Goal: Task Accomplishment & Management: Manage account settings

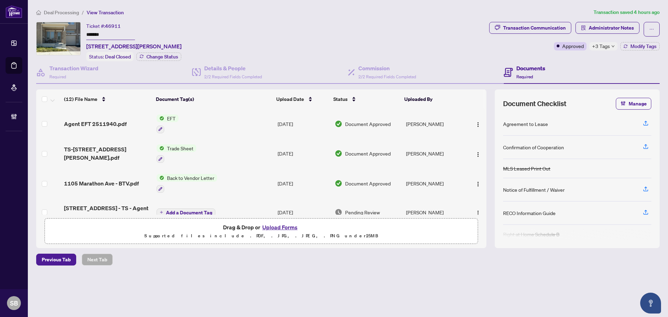
click at [60, 14] on span "Deal Processing" at bounding box center [61, 12] width 35 height 6
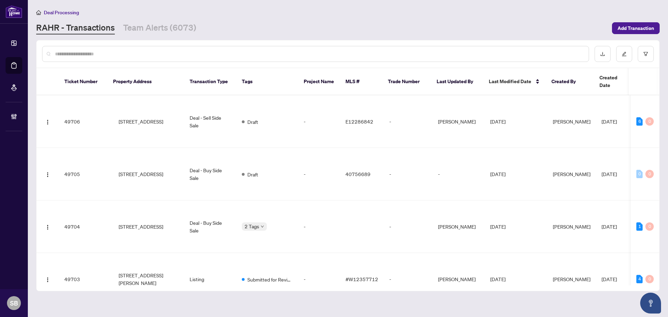
click at [182, 54] on input "text" at bounding box center [319, 54] width 528 height 8
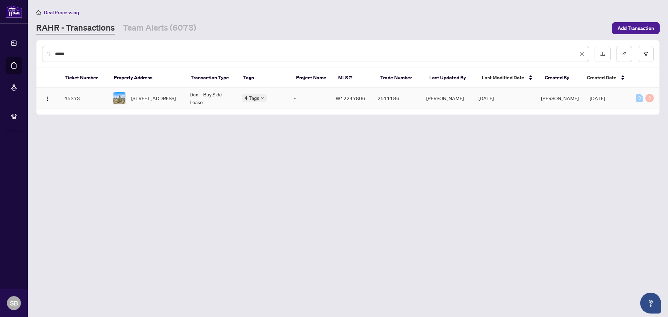
type input "*****"
click at [176, 97] on span "2306-430 Square One Dr, Mississauga, Ontario L5B 0L6, Canada" at bounding box center [153, 98] width 45 height 8
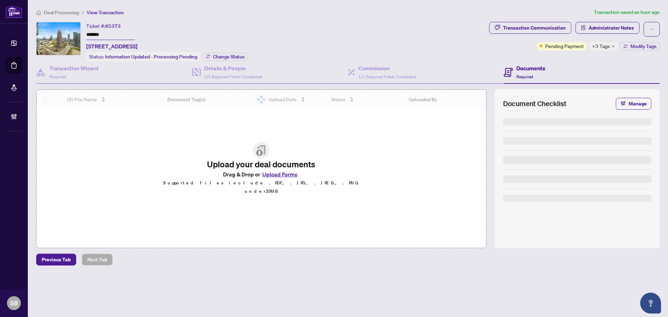
click at [533, 69] on h4 "Documents" at bounding box center [530, 68] width 29 height 8
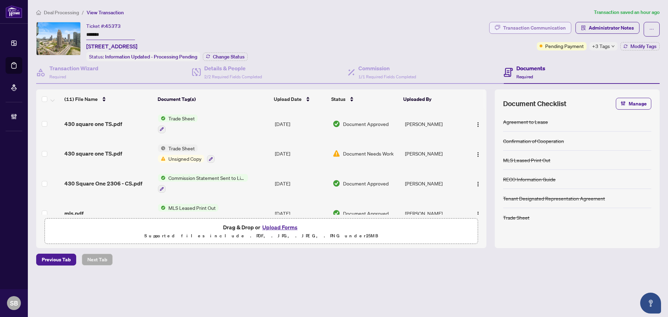
click at [546, 28] on div "Transaction Communication" at bounding box center [534, 27] width 63 height 11
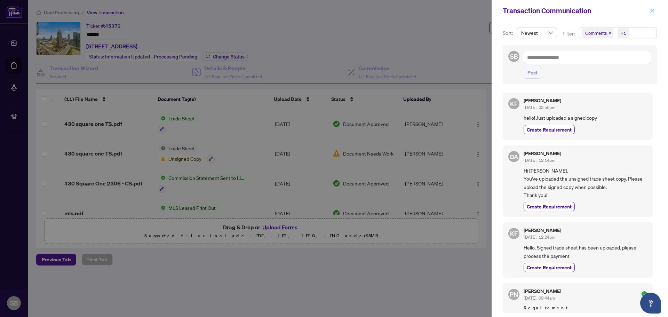
click at [651, 10] on icon "close" at bounding box center [652, 10] width 5 height 5
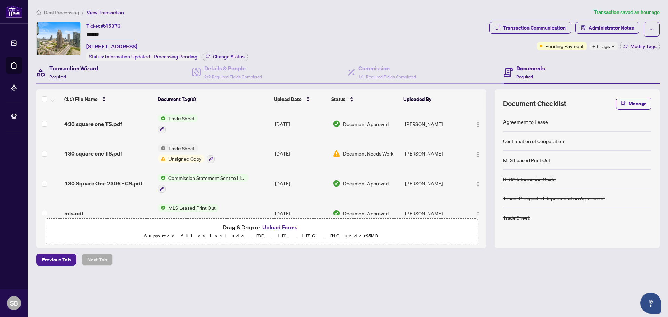
click at [84, 68] on h4 "Transaction Wizard" at bounding box center [73, 68] width 49 height 8
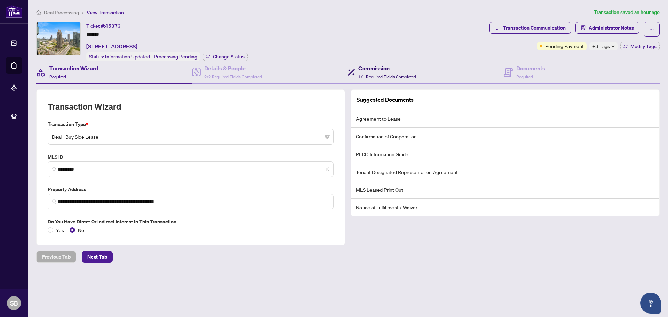
click at [377, 64] on h4 "Commission" at bounding box center [387, 68] width 58 height 8
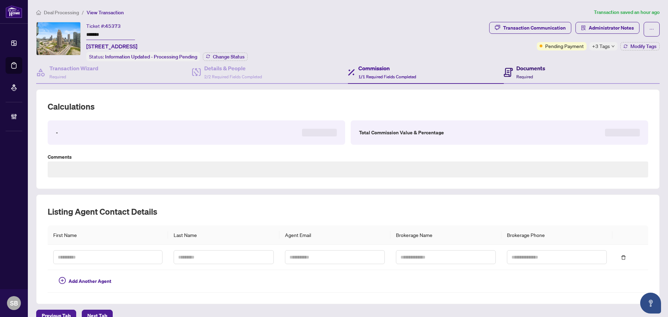
click at [536, 69] on h4 "Documents" at bounding box center [530, 68] width 29 height 8
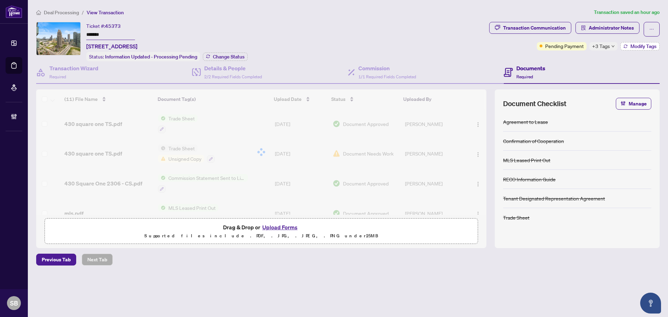
click at [636, 47] on span "Modify Tags" at bounding box center [644, 46] width 26 height 5
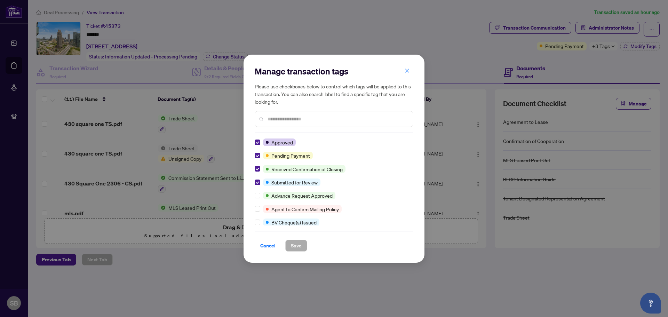
click at [408, 76] on span "button" at bounding box center [407, 70] width 5 height 11
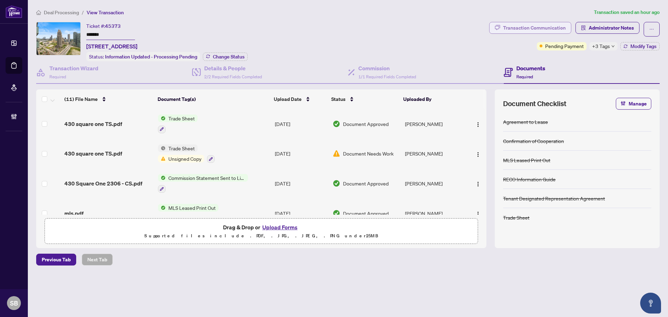
click at [530, 28] on div "Transaction Communication" at bounding box center [534, 27] width 63 height 11
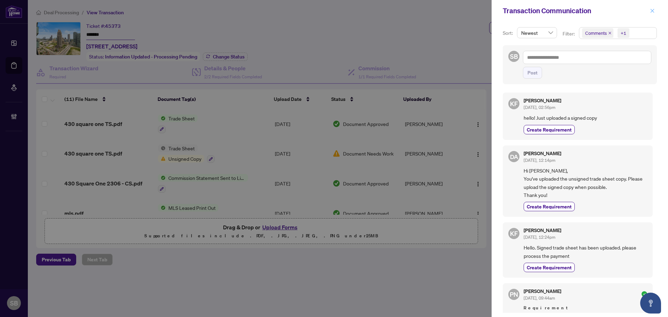
click at [649, 8] on button "button" at bounding box center [652, 11] width 9 height 8
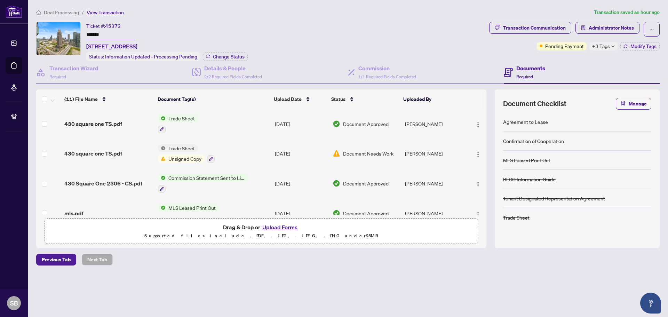
click at [276, 174] on td "[DATE]" at bounding box center [301, 183] width 58 height 30
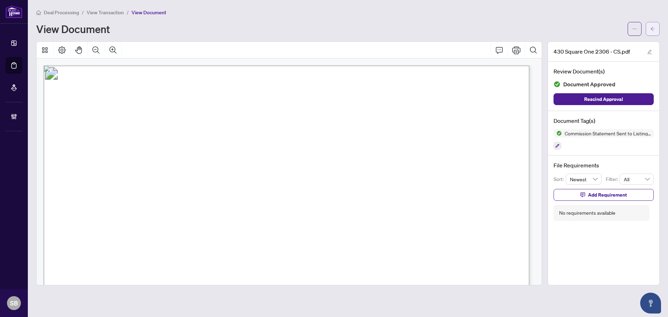
click at [648, 23] on button "button" at bounding box center [653, 29] width 14 height 14
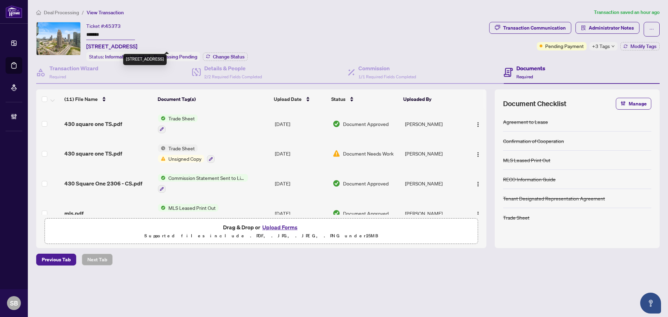
drag, startPoint x: 142, startPoint y: 46, endPoint x: 106, endPoint y: 45, distance: 35.9
click at [106, 45] on span "[STREET_ADDRESS]" at bounding box center [111, 46] width 51 height 8
click at [123, 43] on span "[STREET_ADDRESS]" at bounding box center [111, 46] width 51 height 8
drag, startPoint x: 148, startPoint y: 46, endPoint x: 85, endPoint y: 45, distance: 63.4
click at [85, 45] on div "Ticket #: 45373 ******* 2306-430 Square One Dr, Mississauga, Ontario L5B 0L6, C…" at bounding box center [261, 41] width 450 height 39
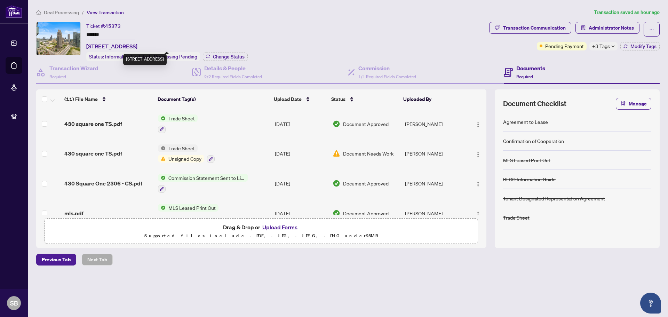
copy span "2306-430 Square One Dr"
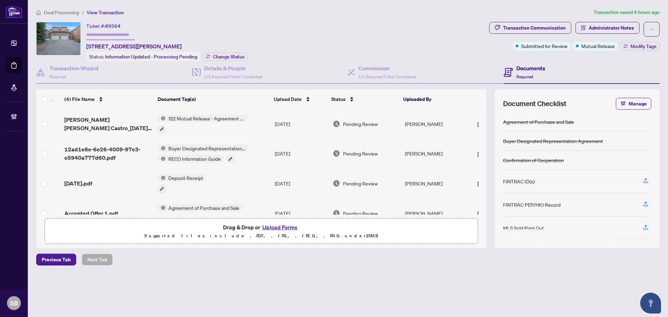
click at [68, 10] on span "Deal Processing" at bounding box center [61, 12] width 35 height 6
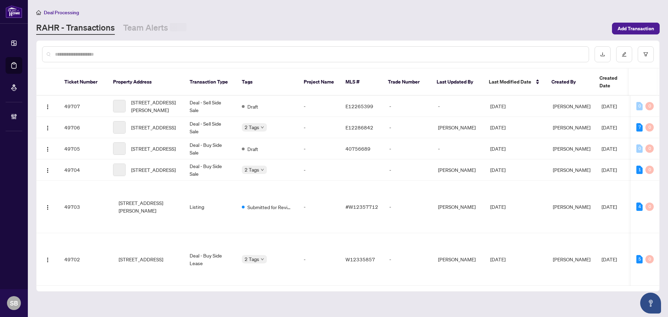
drag, startPoint x: 94, startPoint y: 60, endPoint x: 95, endPoint y: 53, distance: 7.0
click at [94, 60] on div at bounding box center [315, 54] width 547 height 16
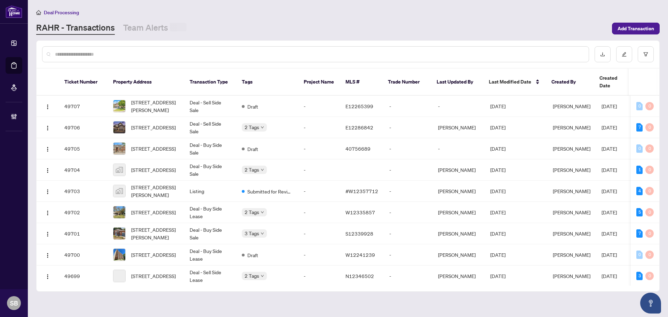
click at [95, 52] on input "text" at bounding box center [319, 54] width 528 height 8
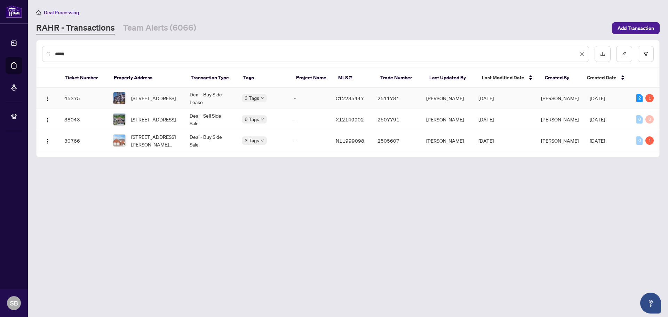
type input "*****"
click at [191, 103] on td "Deal - Buy Side Lease" at bounding box center [210, 98] width 52 height 21
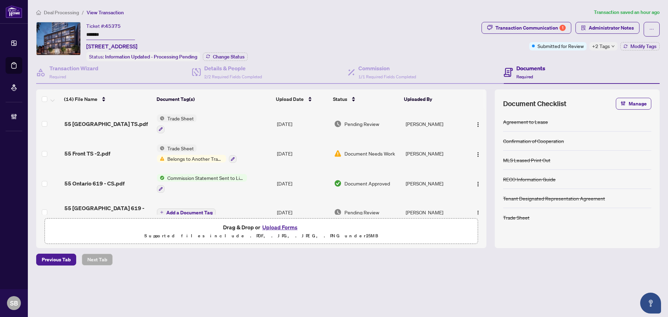
click at [248, 114] on td "Trade Sheet" at bounding box center [214, 124] width 120 height 30
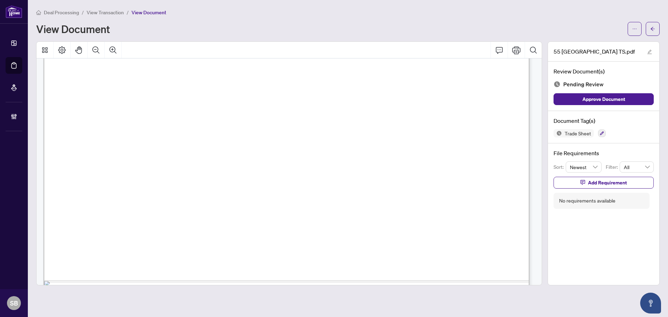
scroll to position [348, 0]
click at [651, 31] on icon "arrow-left" at bounding box center [652, 28] width 5 height 5
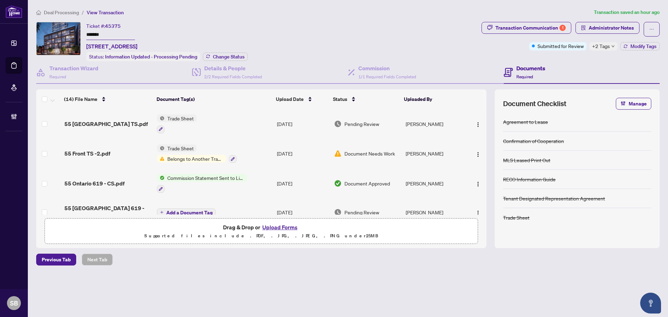
click at [112, 153] on div "55 Front TS -2.pdf" at bounding box center [107, 153] width 87 height 8
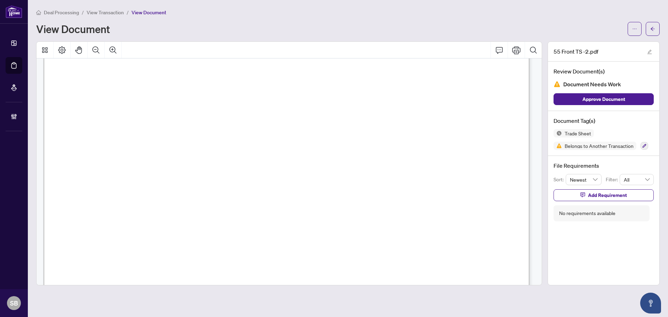
scroll to position [139, 0]
click at [653, 26] on icon "arrow-left" at bounding box center [652, 28] width 5 height 5
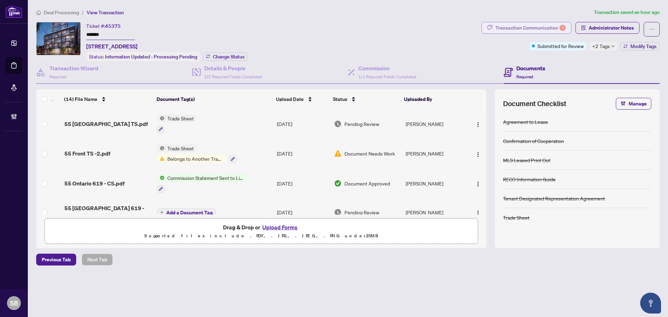
click at [543, 26] on div "Transaction Communication 1" at bounding box center [531, 27] width 70 height 11
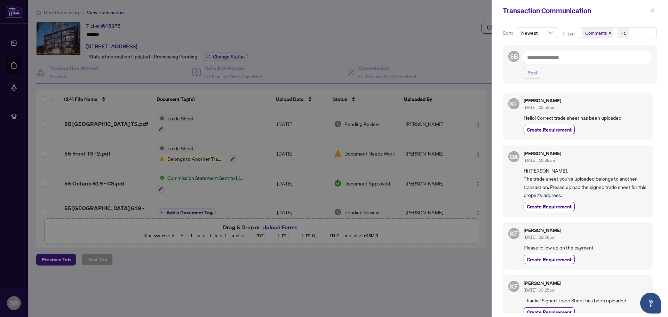
click at [656, 7] on button "button" at bounding box center [652, 11] width 9 height 8
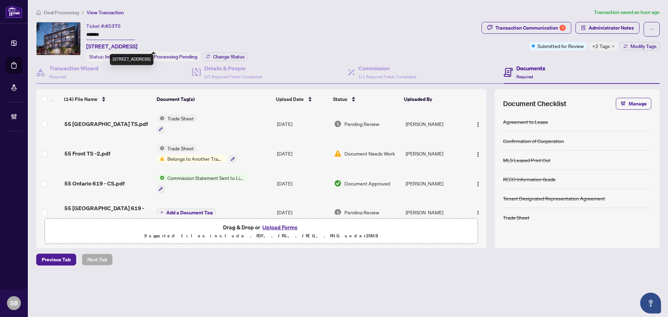
drag, startPoint x: 154, startPoint y: 47, endPoint x: 86, endPoint y: 42, distance: 68.0
click at [86, 42] on div "Ticket #: 45375 ******* 619-55 Ontario St, Toronto, Ontario M5A 2V1, Canada Sta…" at bounding box center [257, 41] width 443 height 39
copy span "619-55 Ontario St, Toronto,"
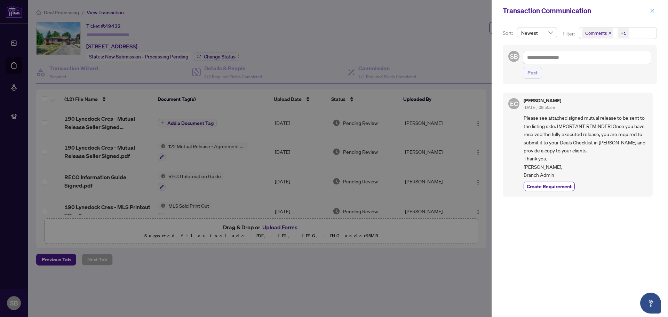
click at [655, 11] on button "button" at bounding box center [652, 11] width 9 height 8
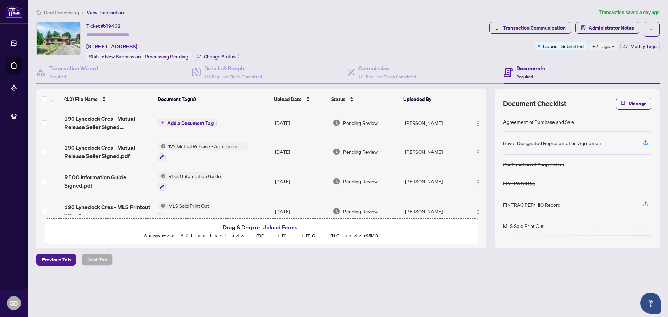
click at [68, 13] on span "Deal Processing" at bounding box center [61, 12] width 35 height 6
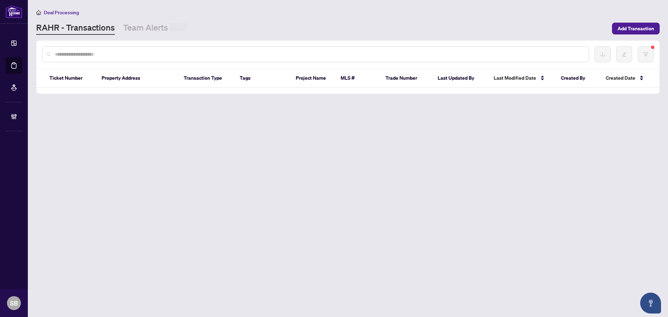
click at [175, 52] on input "text" at bounding box center [319, 54] width 528 height 8
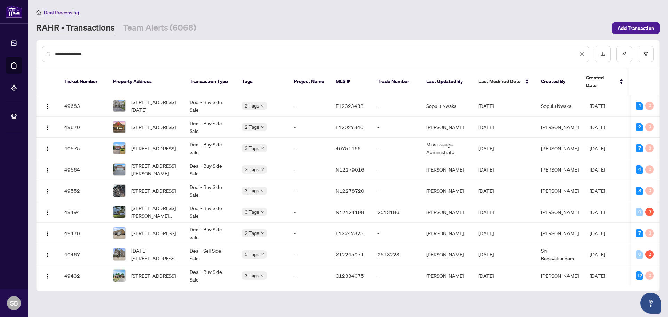
click at [128, 53] on input "**********" at bounding box center [316, 54] width 523 height 8
type input "******"
click at [192, 159] on td "Deal - Buy Side Sale" at bounding box center [210, 169] width 52 height 21
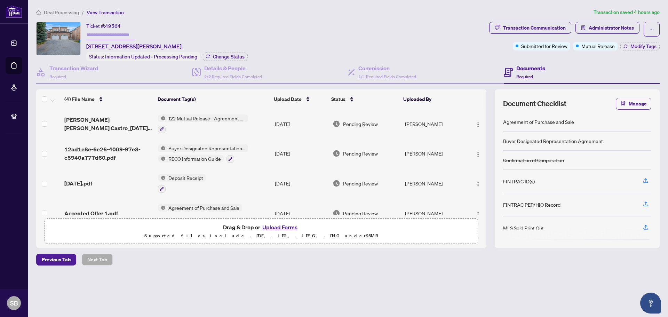
click at [268, 120] on td "122 Mutual Release - Agreement of Purchase and Sale" at bounding box center [213, 124] width 117 height 30
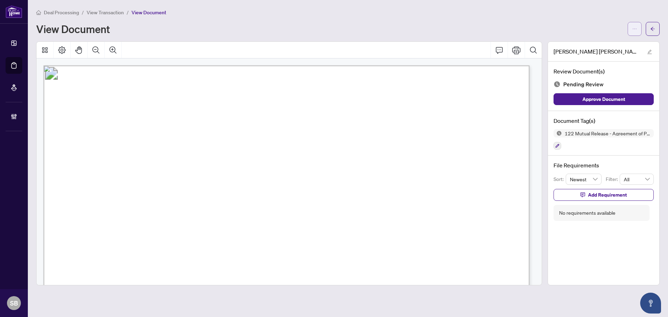
click at [633, 25] on span "button" at bounding box center [634, 28] width 5 height 11
click at [605, 43] on span "Download" at bounding box center [609, 44] width 53 height 8
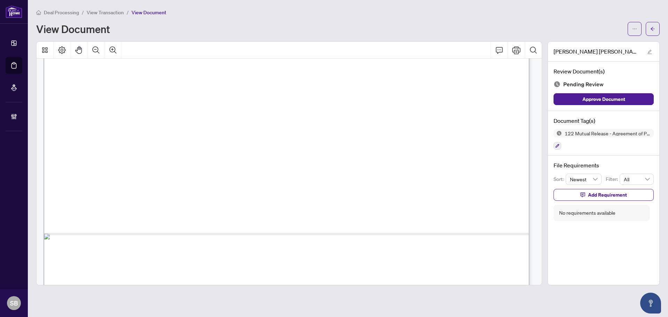
scroll to position [417, 0]
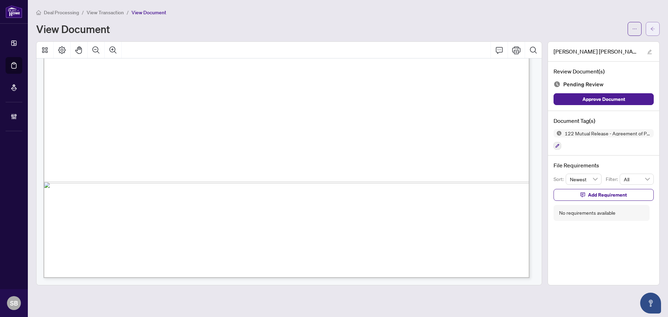
click at [651, 30] on icon "arrow-left" at bounding box center [652, 28] width 5 height 5
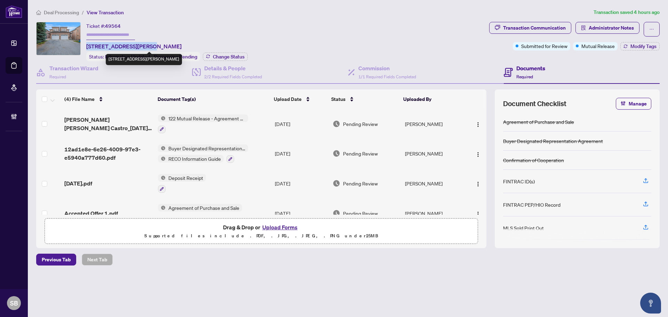
drag, startPoint x: 146, startPoint y: 46, endPoint x: 87, endPoint y: 42, distance: 59.0
click at [87, 42] on span "[STREET_ADDRESS][PERSON_NAME]" at bounding box center [133, 46] width 95 height 8
copy span "21 Casabel Dr, Vaughan"
copy tr "Jorge Ortiz"
drag, startPoint x: 430, startPoint y: 122, endPoint x: 400, endPoint y: 123, distance: 30.3
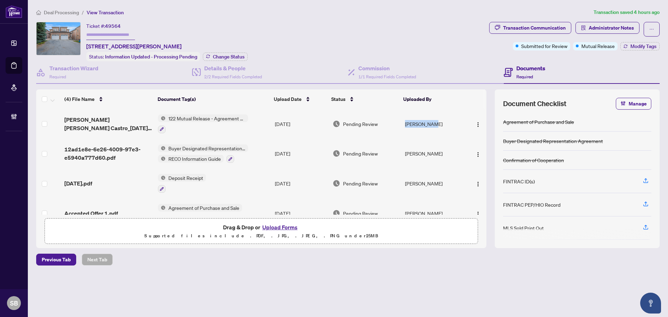
click at [400, 123] on tr "Ana Lilian Castro_2025-08-21 11_27_08.pdf 122 Mutual Release - Agreement of Pur…" at bounding box center [261, 124] width 450 height 30
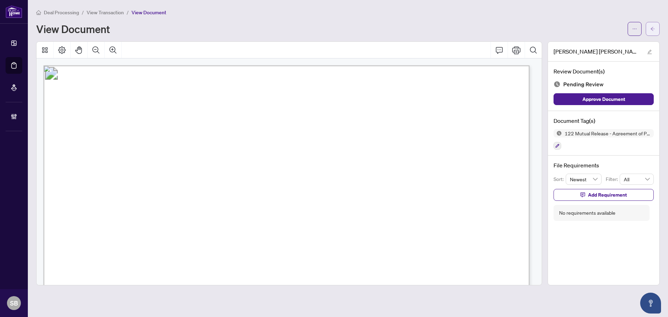
click at [651, 31] on icon "arrow-left" at bounding box center [652, 28] width 5 height 5
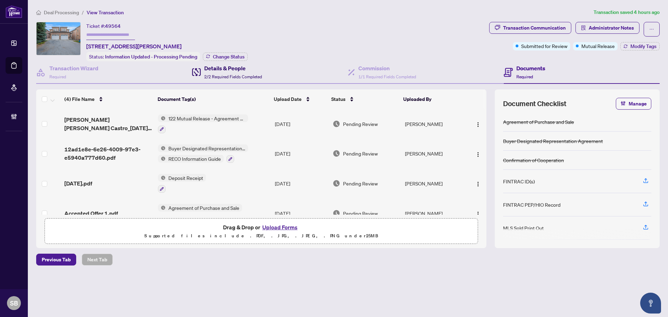
click at [259, 65] on h4 "Details & People" at bounding box center [233, 68] width 58 height 8
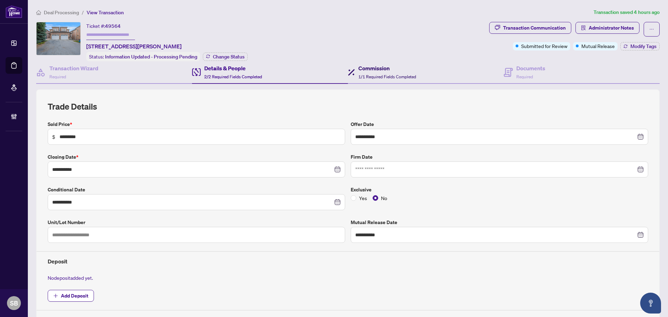
click at [368, 79] on div "Commission 1/1 Required Fields Completed" at bounding box center [387, 72] width 58 height 16
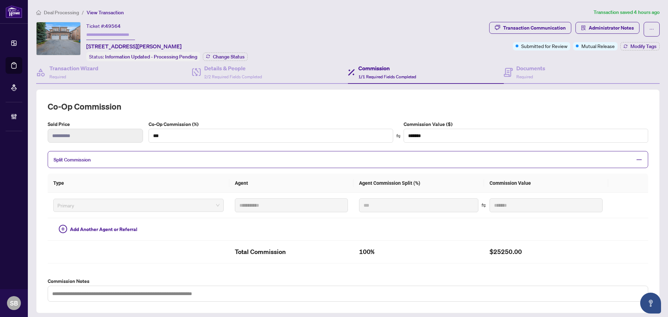
click at [255, 160] on span "Split Commission" at bounding box center [343, 160] width 578 height 8
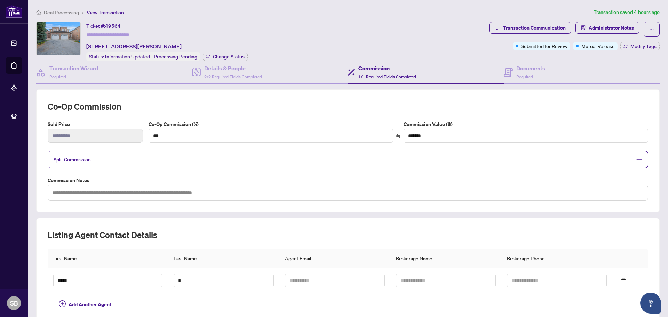
click at [268, 160] on span "Split Commission" at bounding box center [343, 160] width 578 height 8
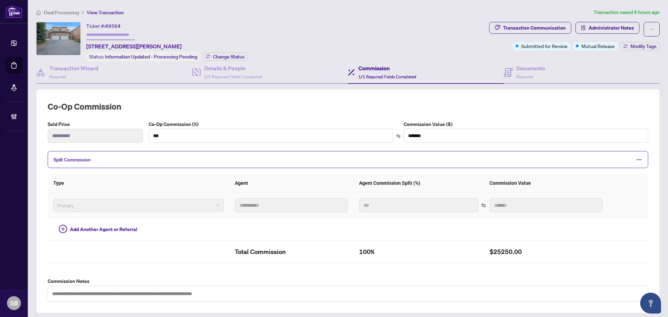
click at [209, 199] on tr "**********" at bounding box center [348, 205] width 601 height 25
click at [373, 72] on div "Commission 1/1 Required Fields Completed" at bounding box center [387, 72] width 58 height 16
click at [229, 77] on span "2/2 Required Fields Completed" at bounding box center [233, 76] width 58 height 5
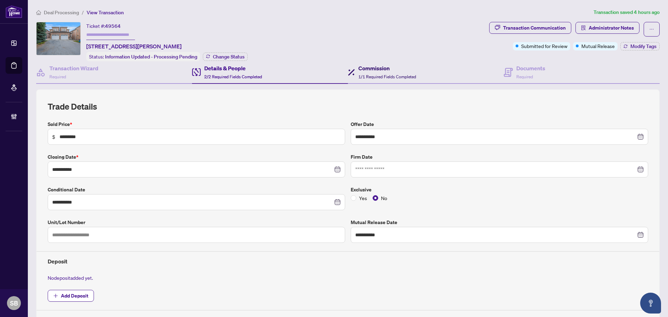
click at [365, 74] on span "1/1 Required Fields Completed" at bounding box center [387, 76] width 58 height 5
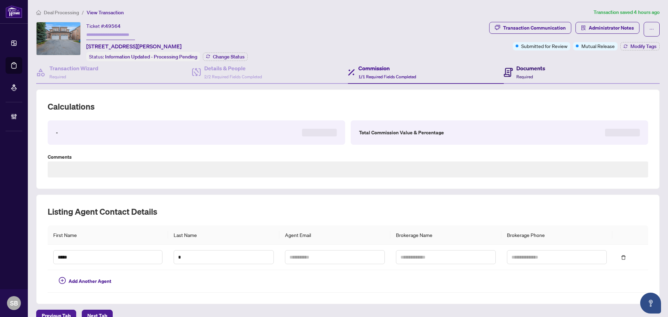
click at [504, 73] on icon at bounding box center [508, 72] width 9 height 9
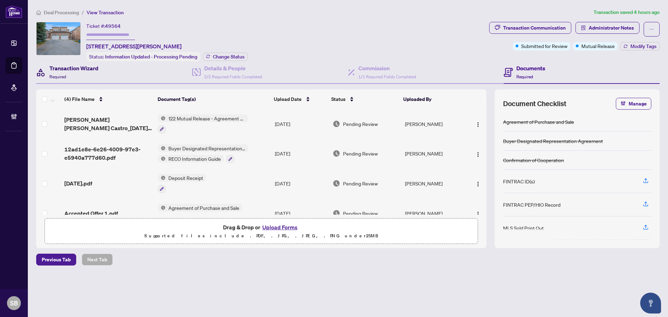
click at [40, 76] on icon at bounding box center [41, 73] width 10 height 10
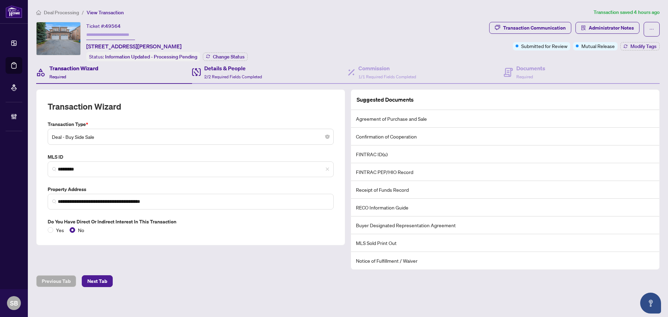
click at [202, 63] on div "Details & People 2/2 Required Fields Completed" at bounding box center [270, 72] width 156 height 23
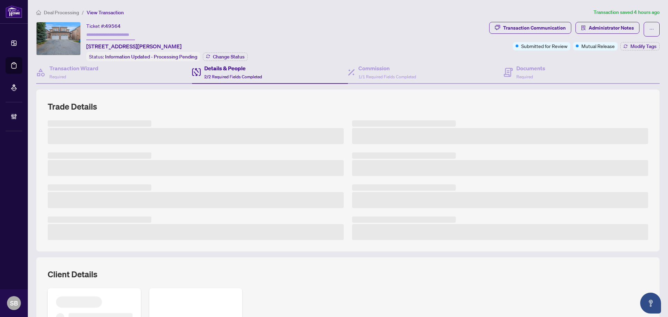
click at [387, 60] on div "Ticket #: 49564 21 Casabel Dr, Vaughan, Ontario L6A 3M5, Canada Status: Informa…" at bounding box center [261, 41] width 450 height 39
click at [508, 71] on icon at bounding box center [508, 72] width 9 height 9
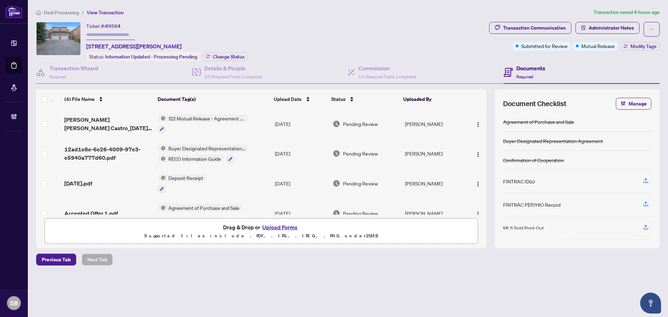
click at [254, 119] on td "122 Mutual Release - Agreement of Purchase and Sale" at bounding box center [213, 124] width 117 height 30
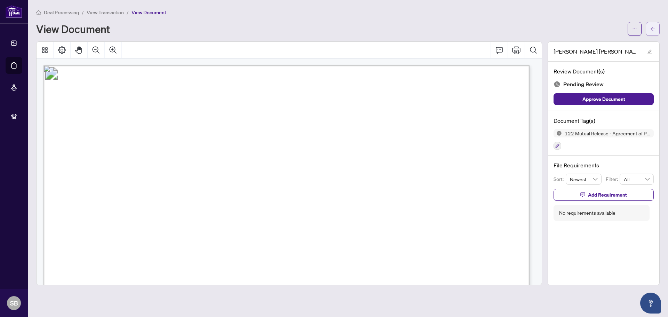
click at [652, 32] on span "button" at bounding box center [652, 28] width 5 height 11
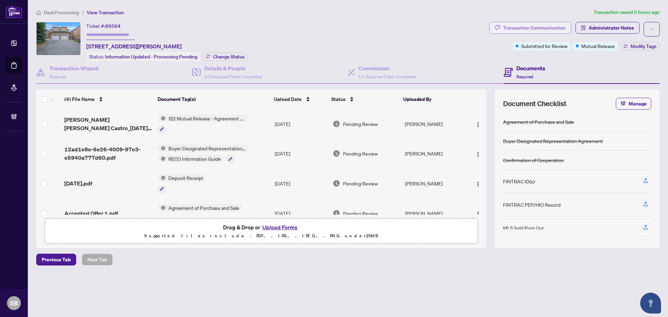
click at [539, 27] on div "Transaction Communication" at bounding box center [534, 27] width 63 height 11
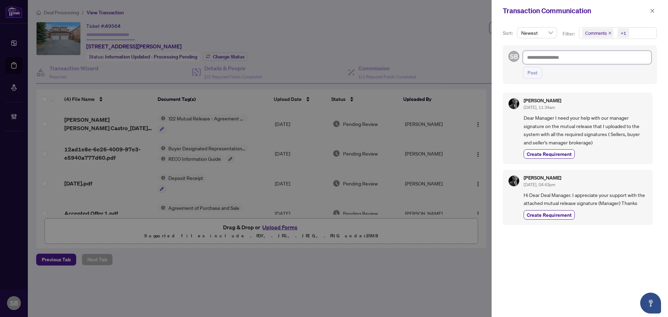
click at [543, 57] on textarea at bounding box center [587, 57] width 128 height 13
click at [652, 10] on icon "close" at bounding box center [652, 10] width 5 height 5
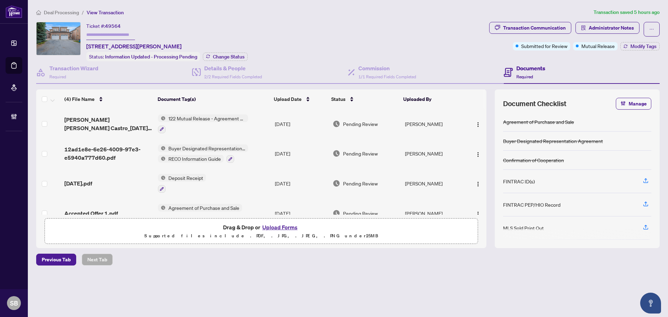
click at [263, 150] on td "Buyer Designated Representation Agreement RECO Information Guide" at bounding box center [213, 154] width 117 height 30
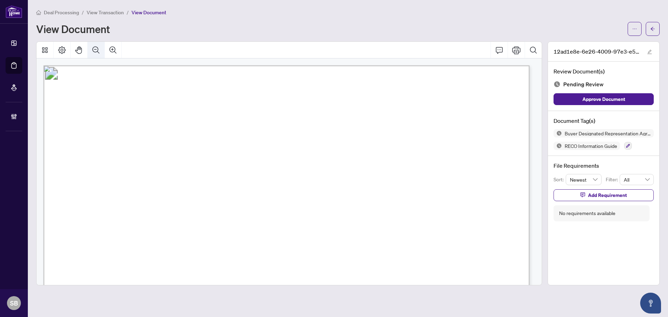
click at [96, 48] on icon "Zoom Out" at bounding box center [96, 50] width 8 height 8
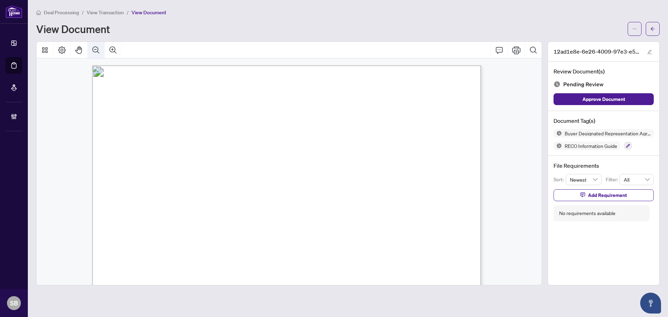
click at [96, 48] on icon "Zoom Out" at bounding box center [96, 50] width 8 height 8
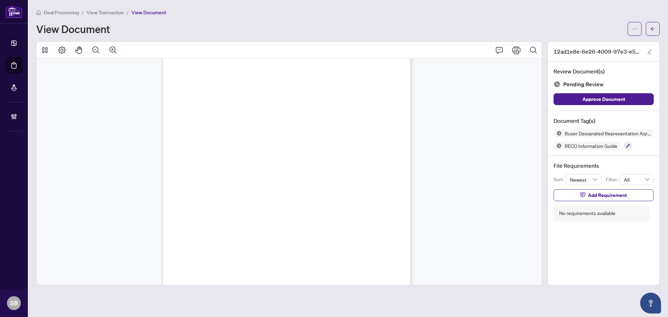
scroll to position [5724, 0]
click at [652, 26] on icon "arrow-left" at bounding box center [652, 28] width 5 height 5
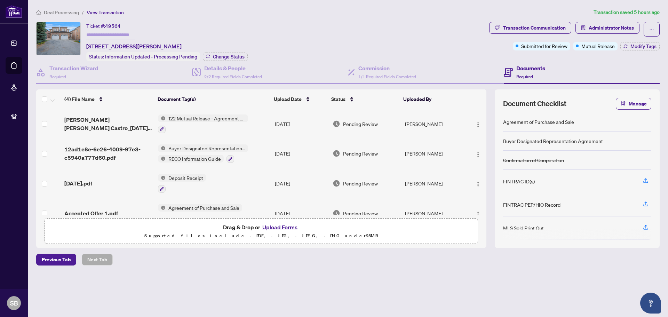
scroll to position [15, 0]
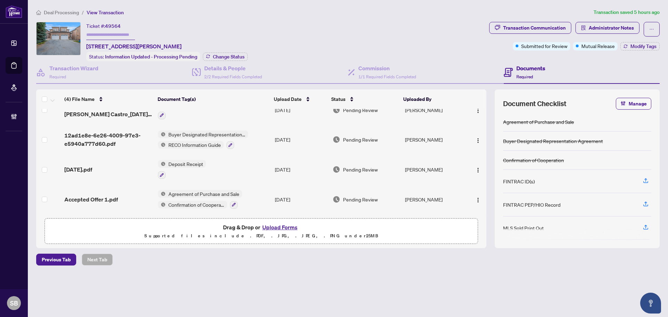
click at [267, 196] on td "Agreement of Purchase and Sale Confirmation of Cooperation" at bounding box center [213, 199] width 117 height 30
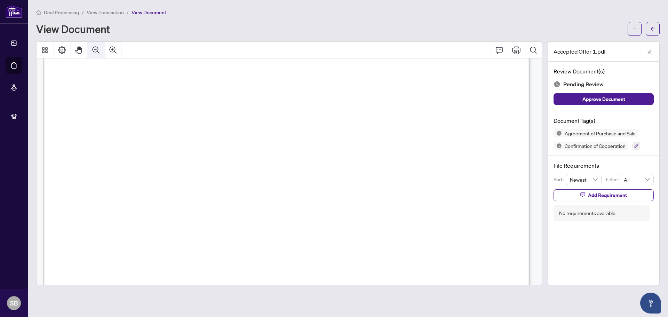
click at [99, 47] on icon "Zoom Out" at bounding box center [96, 50] width 8 height 8
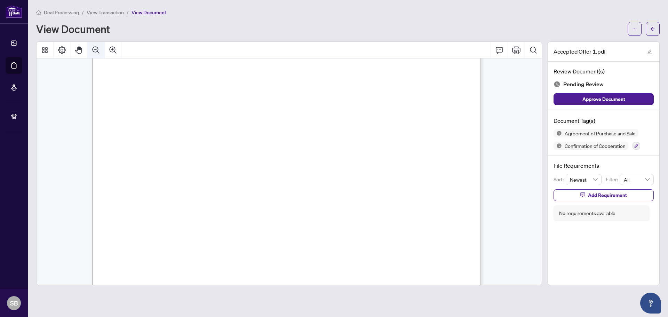
click at [99, 47] on icon "Zoom Out" at bounding box center [96, 50] width 8 height 8
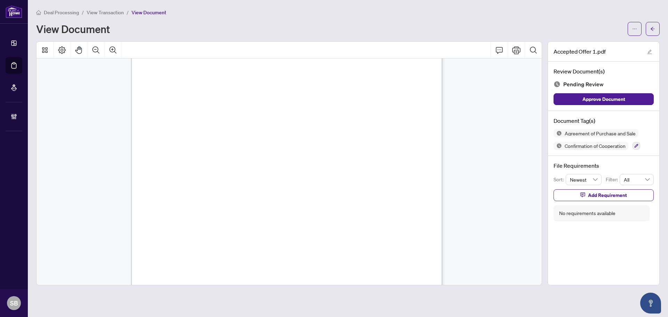
scroll to position [4731, 0]
click at [655, 33] on button "button" at bounding box center [653, 29] width 14 height 14
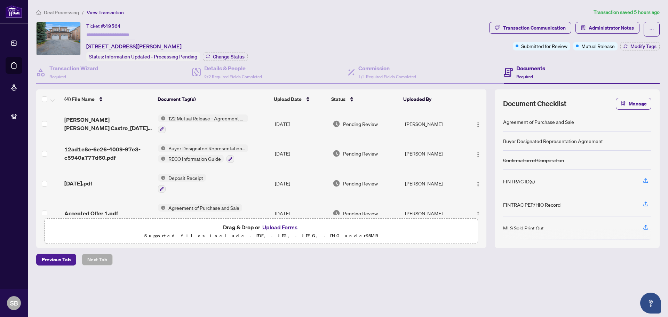
click at [234, 178] on td "Deposit Receipt" at bounding box center [213, 183] width 117 height 30
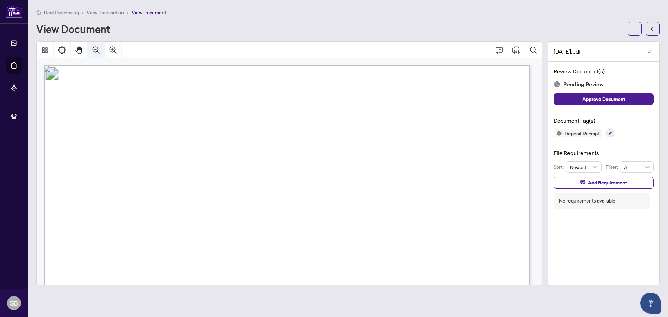
click at [93, 51] on icon "Zoom Out" at bounding box center [96, 50] width 8 height 8
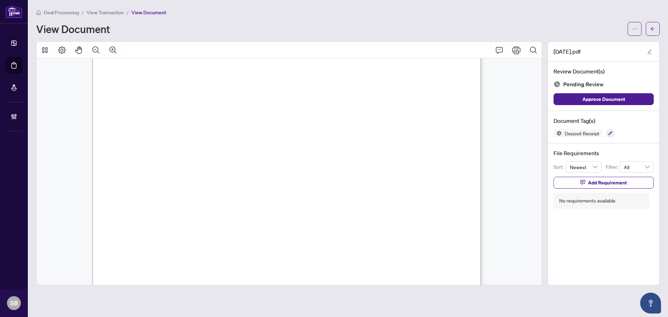
scroll to position [338, 0]
click at [655, 26] on icon "arrow-left" at bounding box center [652, 28] width 5 height 5
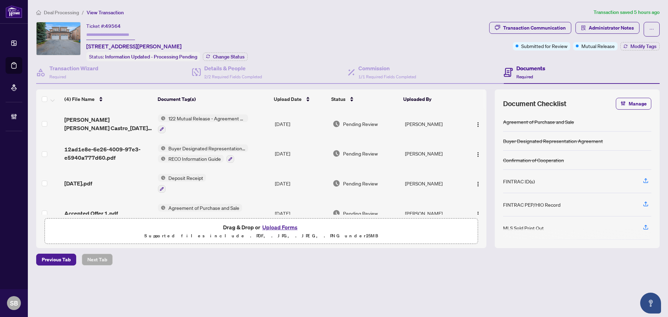
scroll to position [15, 0]
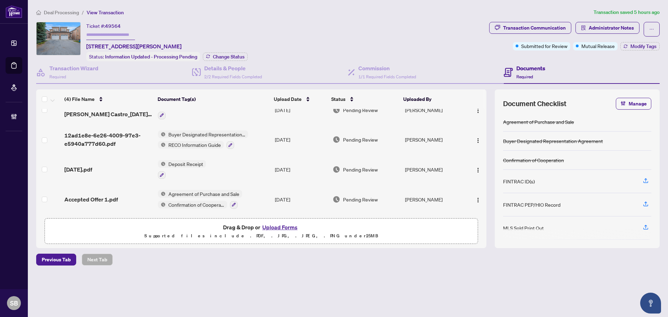
click at [277, 201] on td "Aug/20/2025" at bounding box center [301, 199] width 58 height 30
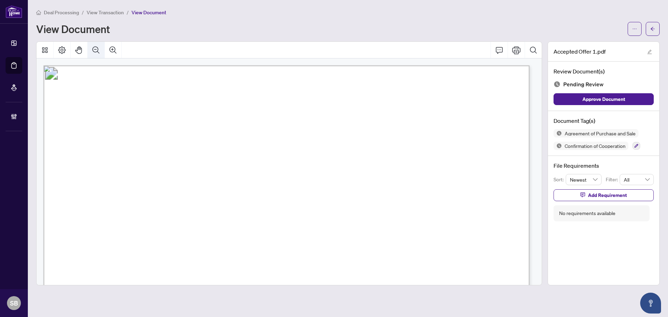
click at [97, 48] on icon "Zoom Out" at bounding box center [96, 50] width 8 height 8
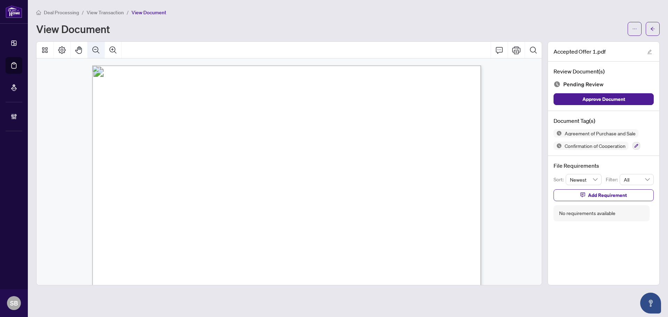
click at [97, 48] on icon "Zoom Out" at bounding box center [96, 50] width 8 height 8
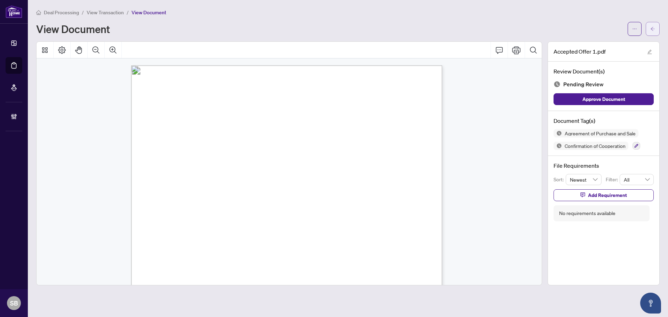
click at [655, 23] on button "button" at bounding box center [653, 29] width 14 height 14
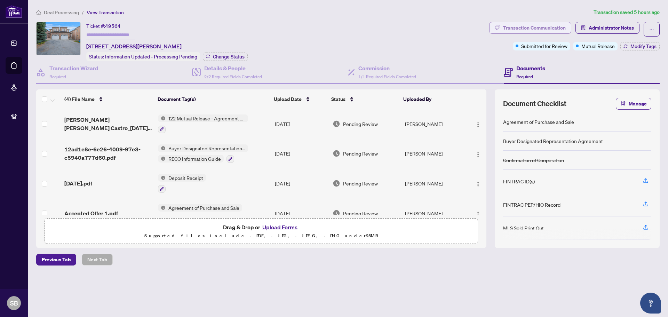
click at [524, 23] on div "Transaction Communication" at bounding box center [534, 27] width 63 height 11
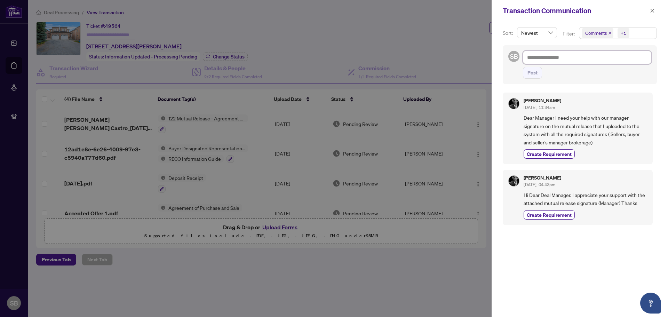
click at [543, 54] on textarea at bounding box center [587, 57] width 128 height 13
paste textarea "**********"
type textarea "**********"
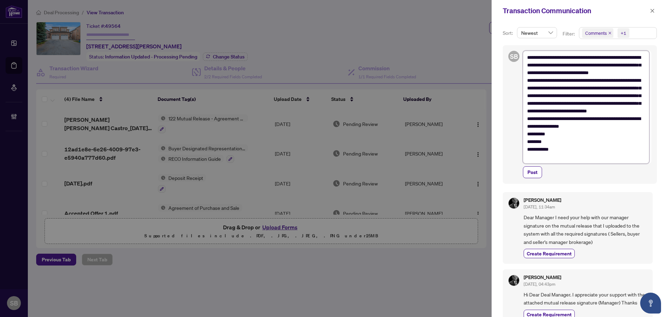
click at [542, 149] on textarea "**********" at bounding box center [586, 107] width 126 height 113
type textarea "**********"
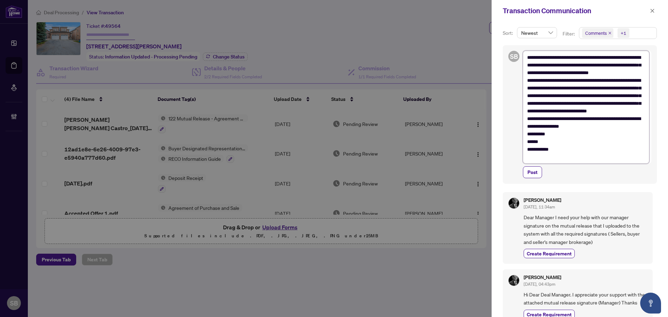
type textarea "**********"
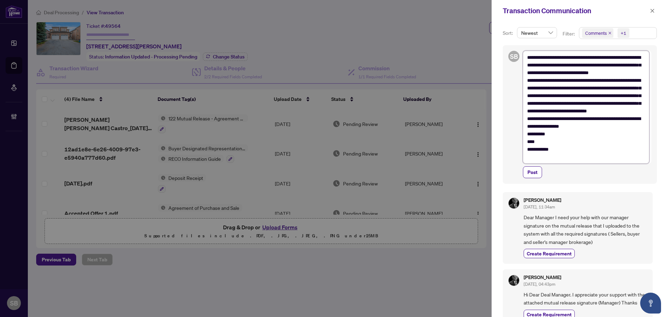
type textarea "**********"
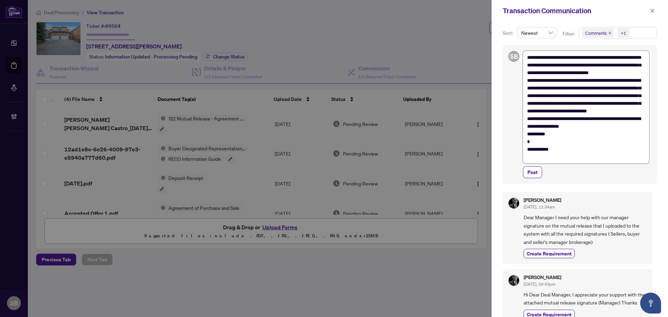
type textarea "**********"
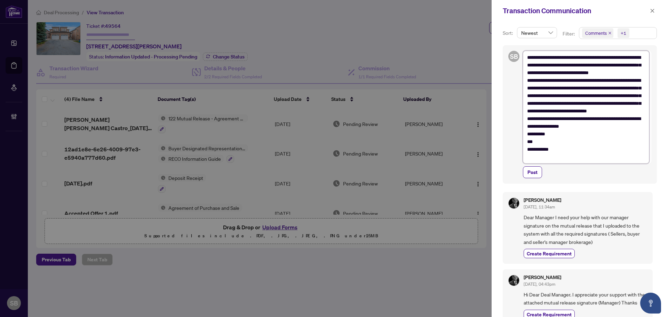
type textarea "**********"
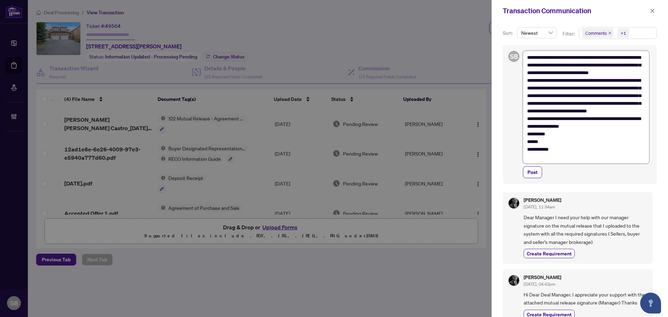
type textarea "**********"
click at [642, 74] on textarea "**********" at bounding box center [586, 107] width 126 height 113
type textarea "**********"
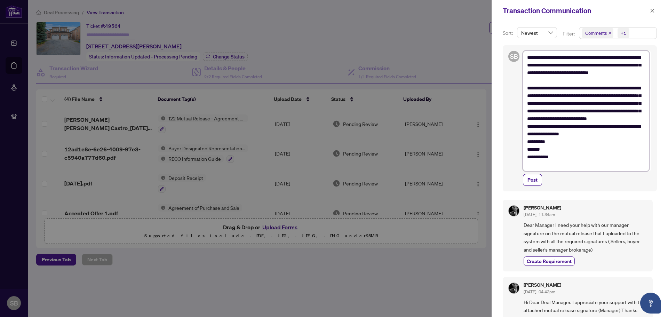
click at [644, 105] on textarea "**********" at bounding box center [586, 111] width 126 height 120
type textarea "**********"
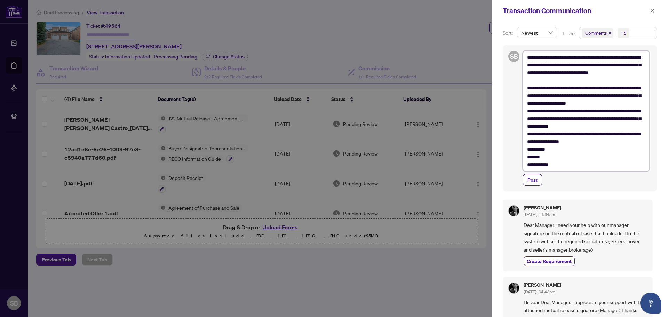
type textarea "**********"
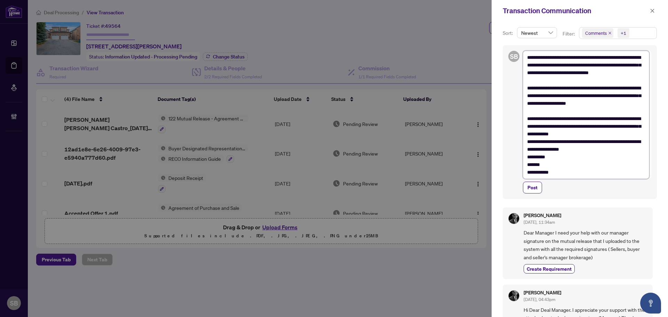
click at [598, 149] on textarea "**********" at bounding box center [586, 115] width 126 height 128
type textarea "**********"
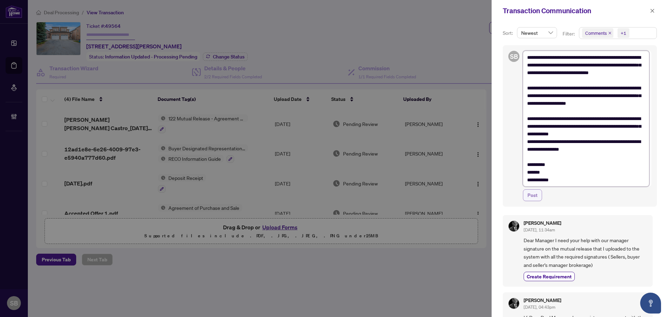
type textarea "**********"
click at [533, 192] on span "Post" at bounding box center [533, 195] width 10 height 11
type textarea "**********"
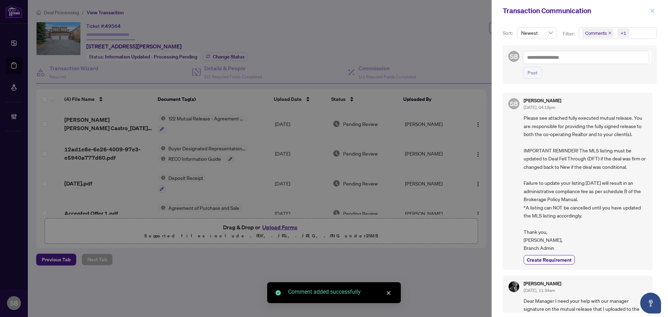
click at [650, 9] on icon "close" at bounding box center [652, 10] width 5 height 5
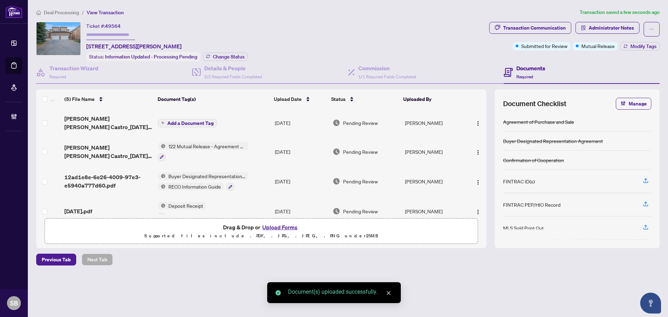
click at [187, 121] on span "Add a Document Tag" at bounding box center [190, 123] width 46 height 5
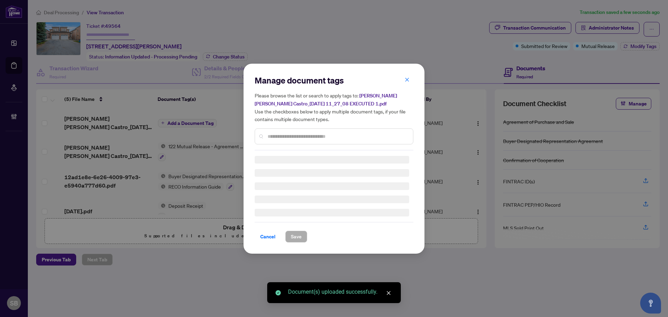
click at [292, 133] on div "Manage document tags Please browse the list or search to apply tags to: Ana Lil…" at bounding box center [334, 113] width 159 height 76
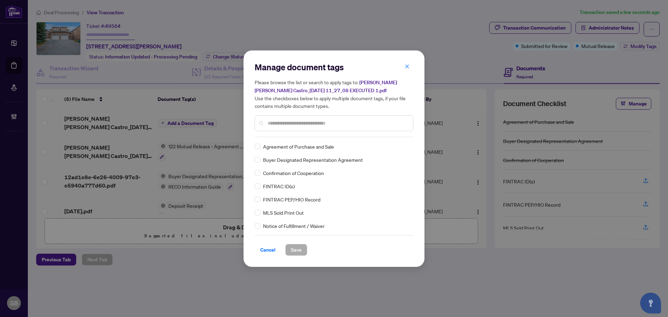
click at [288, 121] on input "text" at bounding box center [338, 123] width 140 height 8
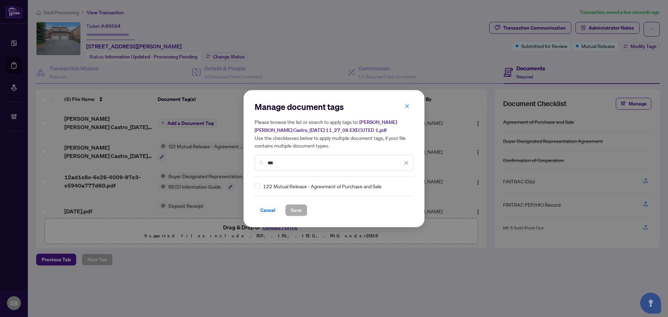
type input "***"
click at [407, 185] on div "122 Mutual Release - Agreement of Purchase and Sale" at bounding box center [334, 186] width 159 height 8
click at [405, 186] on icon at bounding box center [407, 186] width 4 height 2
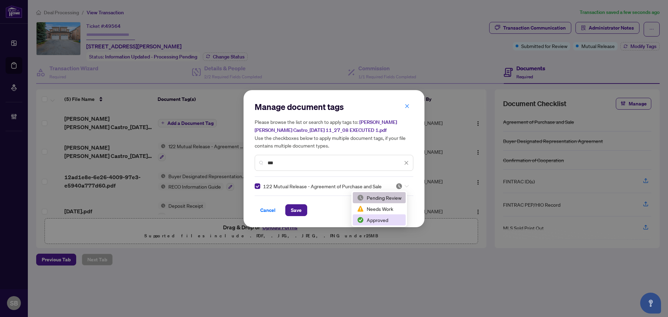
click at [370, 220] on div "Approved" at bounding box center [379, 220] width 45 height 8
click at [300, 209] on span "Save" at bounding box center [296, 210] width 11 height 11
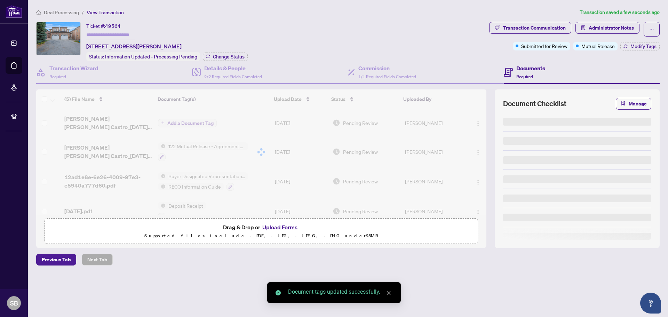
click at [475, 124] on div at bounding box center [261, 151] width 450 height 125
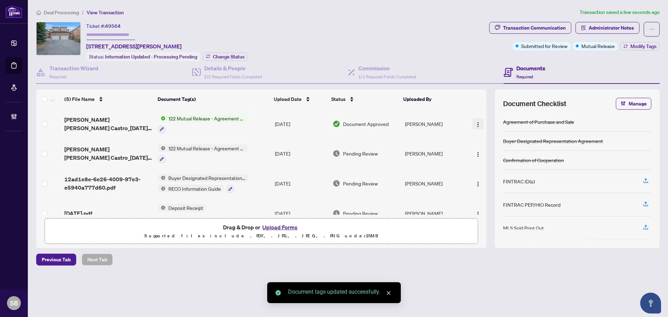
click at [475, 122] on img "button" at bounding box center [478, 125] width 6 height 6
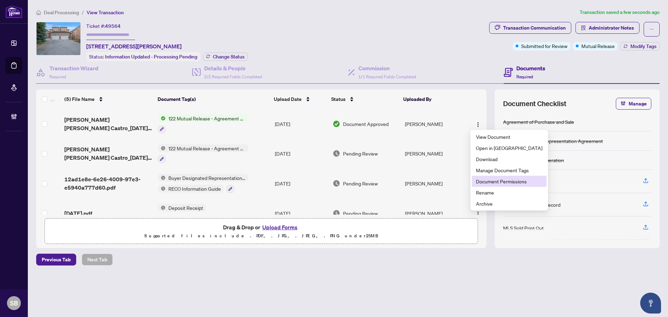
click at [504, 181] on span "Document Permissions" at bounding box center [509, 181] width 66 height 8
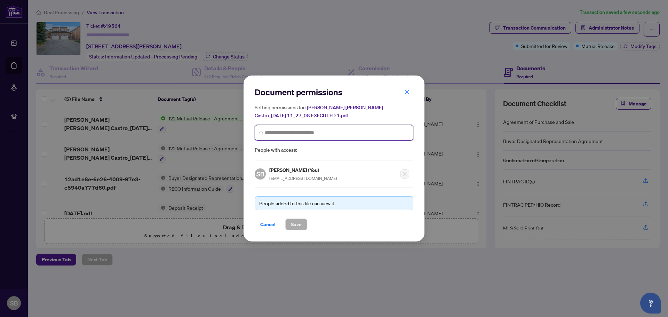
click at [300, 133] on input "search" at bounding box center [337, 132] width 144 height 7
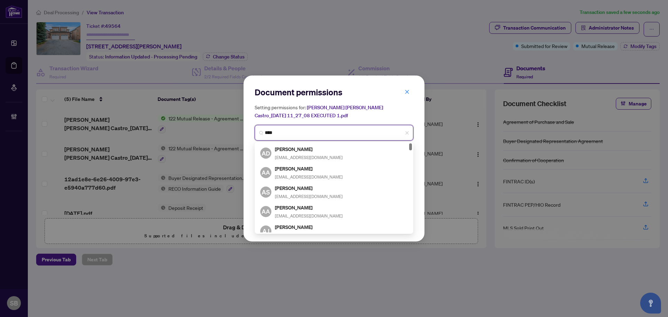
type input "*****"
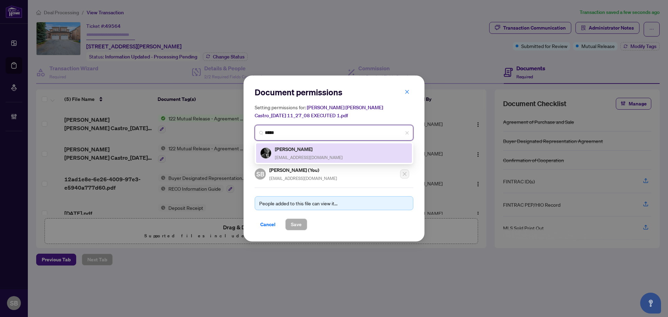
click at [311, 153] on div "Jorge Ortiz johertiz@gmail.com" at bounding box center [309, 153] width 68 height 16
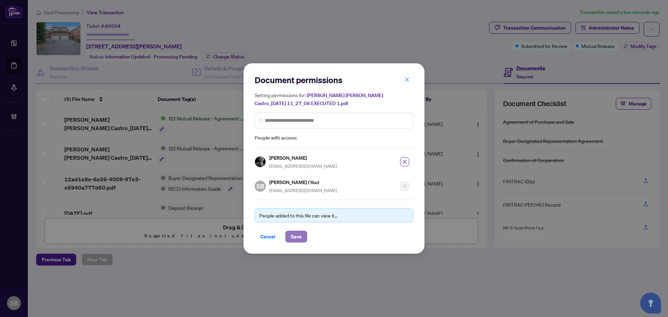
click at [296, 233] on span "Save" at bounding box center [296, 236] width 11 height 11
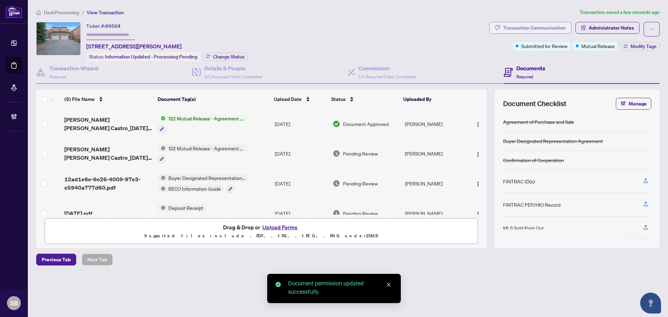
click at [541, 27] on div "Transaction Communication" at bounding box center [534, 27] width 63 height 11
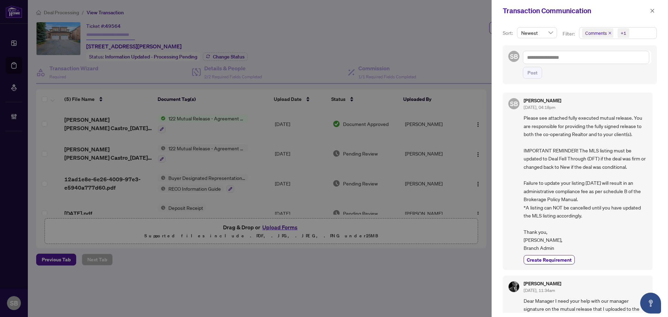
click at [648, 10] on div "Transaction Communication" at bounding box center [575, 11] width 145 height 10
click at [653, 11] on icon "close" at bounding box center [653, 11] width 4 height 4
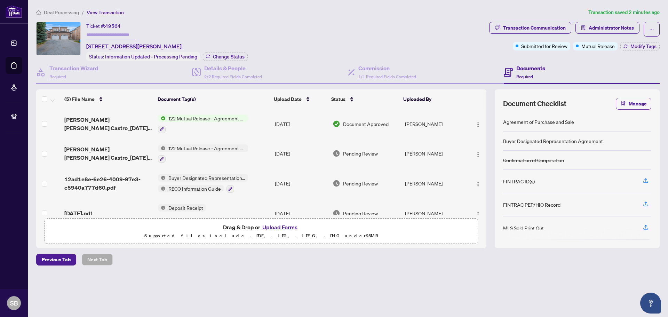
click at [252, 119] on td "122 Mutual Release - Agreement of Purchase and Sale" at bounding box center [213, 124] width 117 height 30
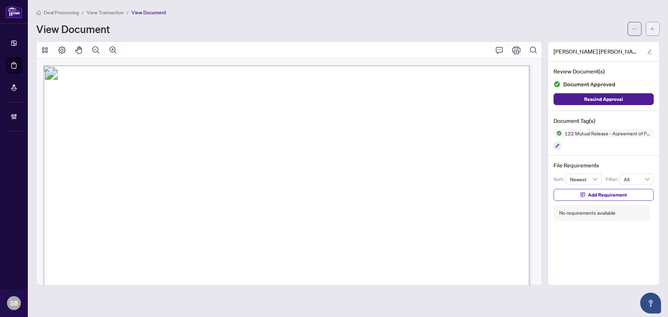
click at [652, 27] on icon "arrow-left" at bounding box center [653, 29] width 4 height 4
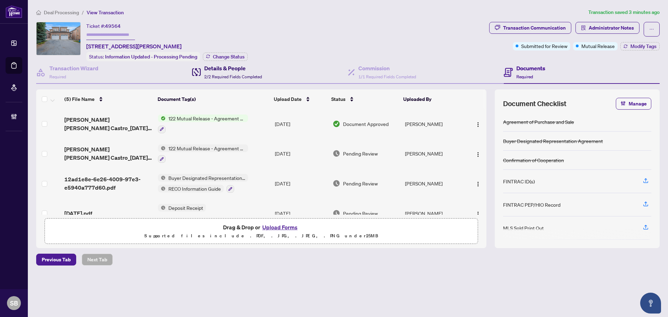
click at [225, 74] on span "2/2 Required Fields Completed" at bounding box center [233, 76] width 58 height 5
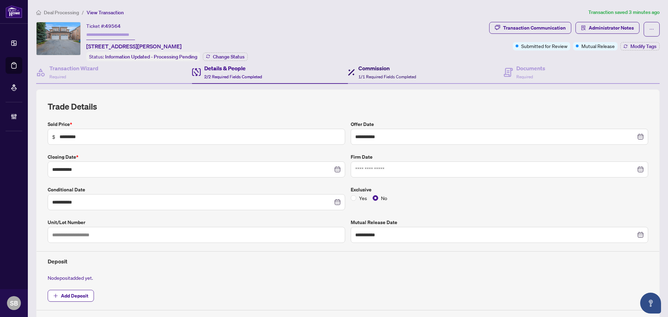
click at [358, 69] on h4 "Commission" at bounding box center [387, 68] width 58 height 8
type textarea "**********"
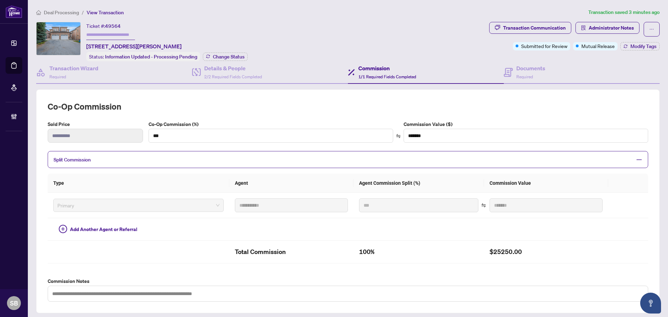
click at [206, 156] on span "Split Commission" at bounding box center [343, 160] width 578 height 8
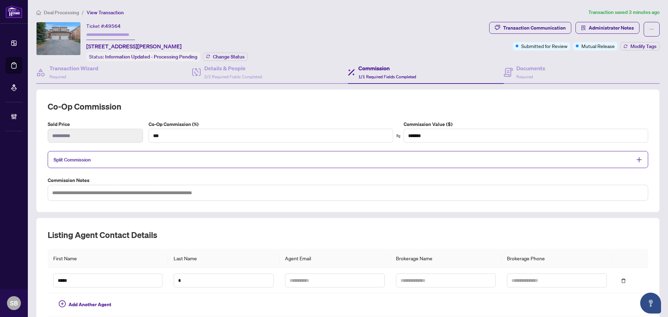
click at [243, 156] on span "Split Commission" at bounding box center [343, 160] width 578 height 8
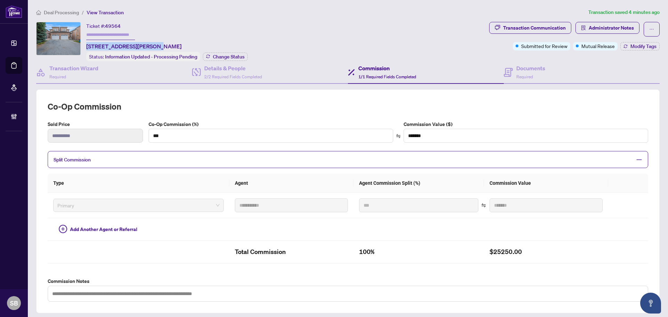
drag, startPoint x: 148, startPoint y: 45, endPoint x: 85, endPoint y: 45, distance: 62.6
click at [85, 45] on div "Ticket #: 49564 21 Casabel Dr, Vaughan, Ontario L6A 3M5, Canada Status: Informa…" at bounding box center [261, 41] width 450 height 39
copy span "21 Casabel Dr, Vaughan,"
click at [381, 71] on h4 "Commission" at bounding box center [387, 68] width 58 height 8
click at [637, 157] on div "Split Commission" at bounding box center [348, 159] width 601 height 17
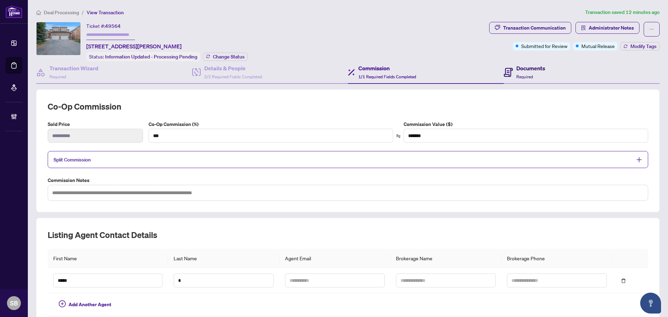
click at [525, 76] on span "Required" at bounding box center [524, 76] width 17 height 5
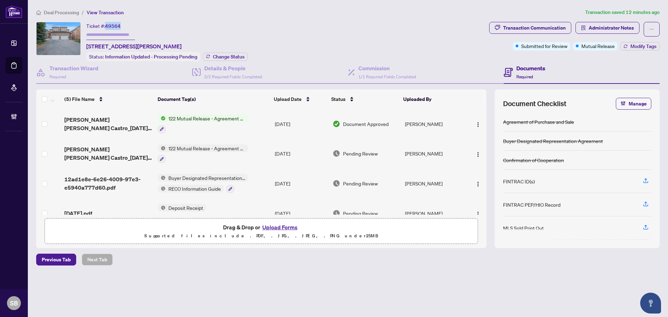
drag, startPoint x: 126, startPoint y: 24, endPoint x: 106, endPoint y: 24, distance: 19.8
click at [106, 24] on div "Ticket #: 49564 21 Casabel Dr, Vaughan, Ontario L6A 3M5, Canada" at bounding box center [133, 36] width 95 height 29
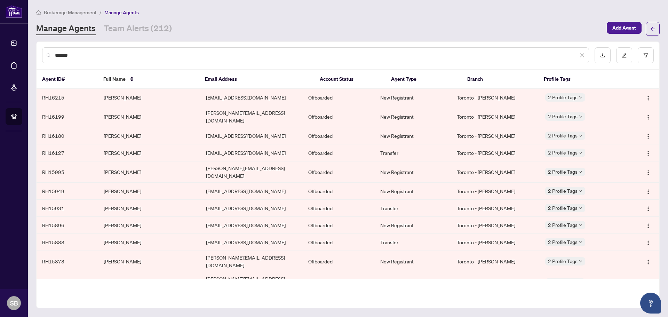
drag, startPoint x: 104, startPoint y: 56, endPoint x: 8, endPoint y: 45, distance: 96.4
click at [9, 45] on div "Dashboard Deal Processing Mortgage Referrals Brokerage Management SB Shelly Bar…" at bounding box center [334, 158] width 668 height 317
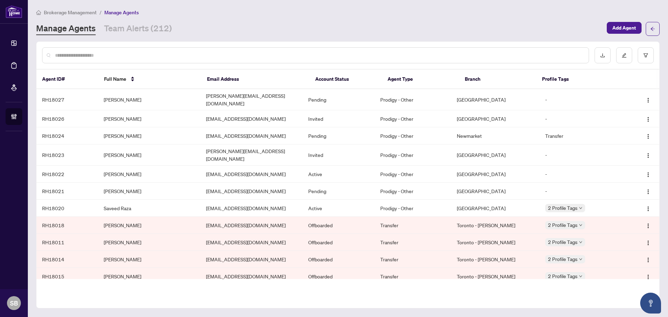
paste input "**********"
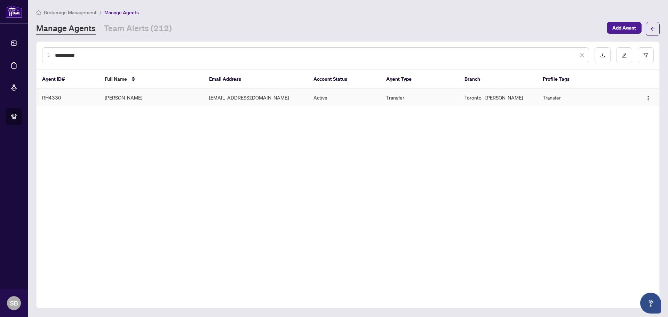
type input "**********"
click at [119, 94] on td "[PERSON_NAME]" at bounding box center [151, 97] width 104 height 17
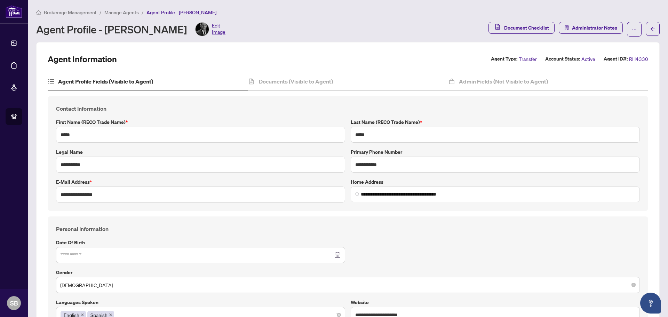
type input "**********"
type input "****"
type input "**********"
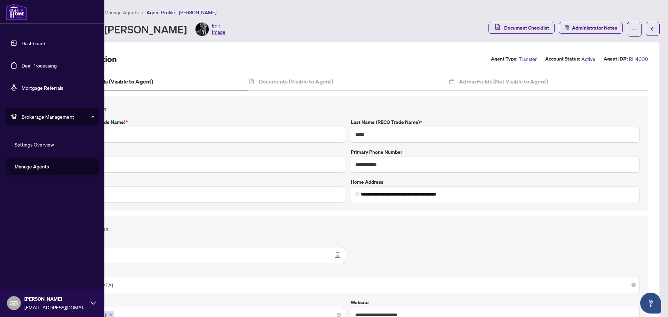
click at [26, 66] on link "Deal Processing" at bounding box center [39, 65] width 35 height 6
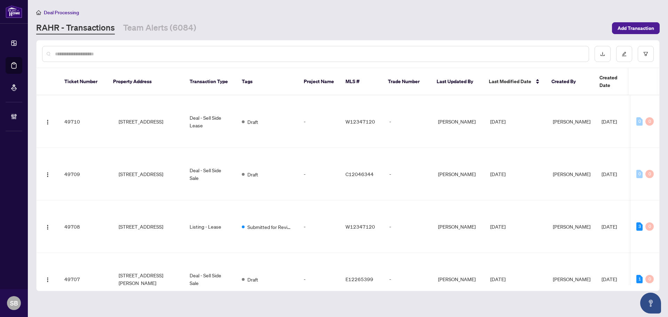
click at [163, 50] on input "text" at bounding box center [319, 54] width 528 height 8
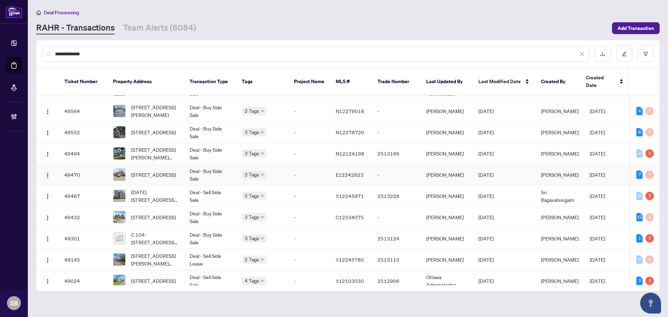
scroll to position [70, 0]
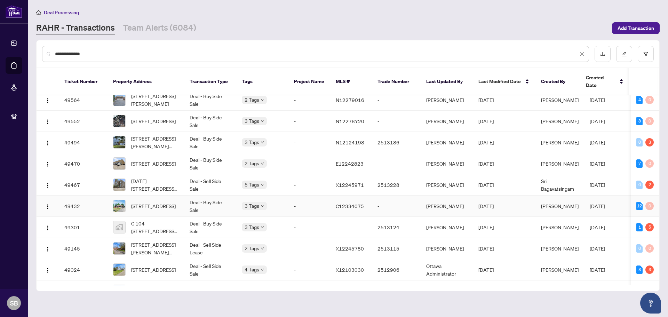
type input "**********"
click at [470, 196] on td "[PERSON_NAME]" at bounding box center [447, 206] width 52 height 21
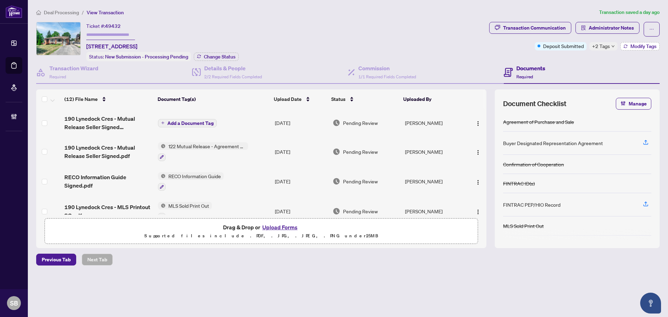
click at [626, 48] on button "Modify Tags" at bounding box center [639, 46] width 39 height 8
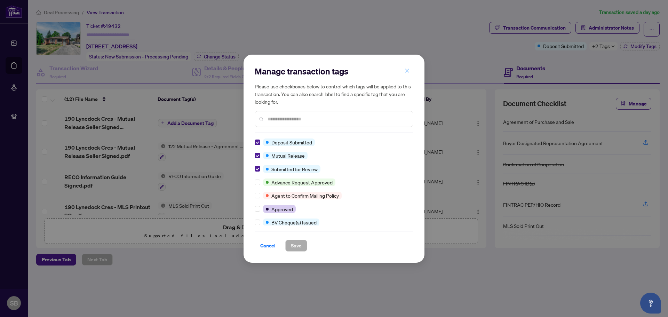
click at [408, 69] on icon "close" at bounding box center [407, 70] width 5 height 5
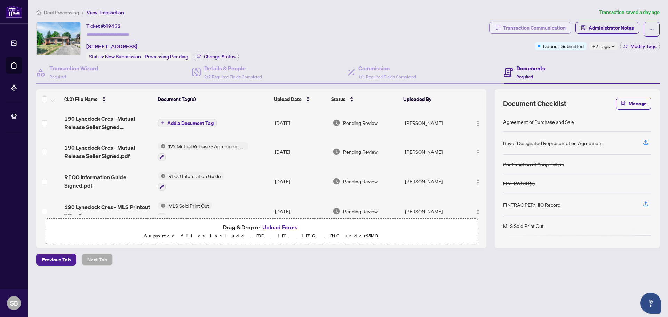
click at [561, 25] on div "Transaction Communication" at bounding box center [534, 27] width 63 height 11
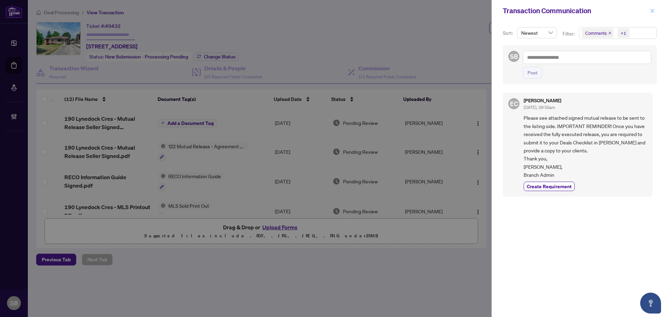
click at [652, 13] on icon "close" at bounding box center [652, 10] width 5 height 5
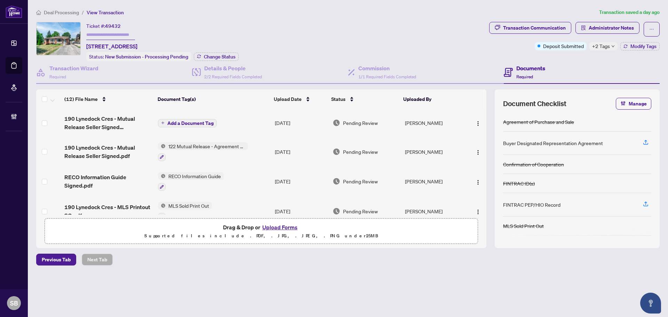
click at [257, 125] on td "Add a Document Tag" at bounding box center [213, 123] width 117 height 28
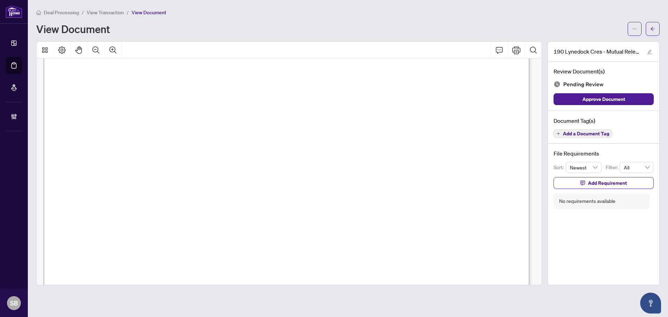
scroll to position [138, 0]
drag, startPoint x: 651, startPoint y: 25, endPoint x: 664, endPoint y: 74, distance: 50.8
click at [651, 25] on span "button" at bounding box center [652, 28] width 5 height 11
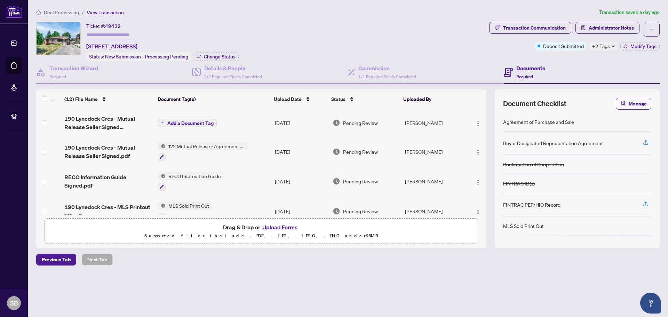
click at [259, 125] on td "Add a Document Tag" at bounding box center [213, 123] width 117 height 28
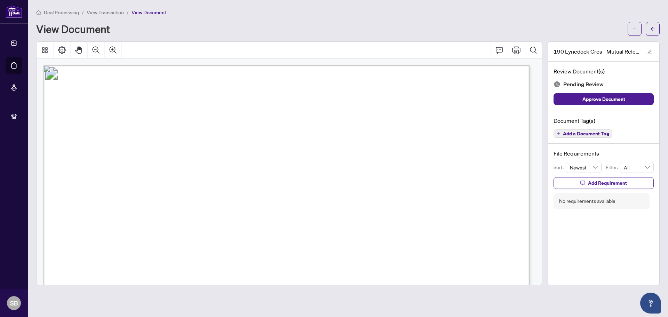
click at [651, 30] on icon "arrow-left" at bounding box center [652, 28] width 5 height 5
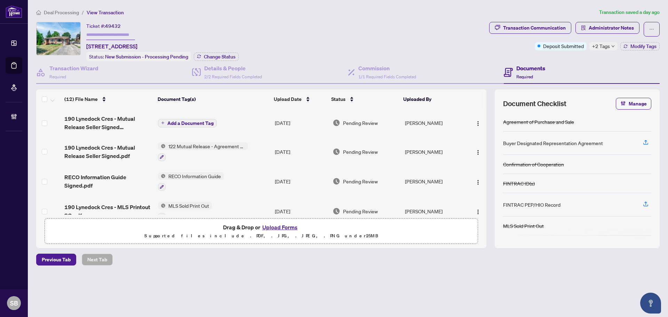
click at [290, 122] on td "[DATE]" at bounding box center [301, 123] width 58 height 28
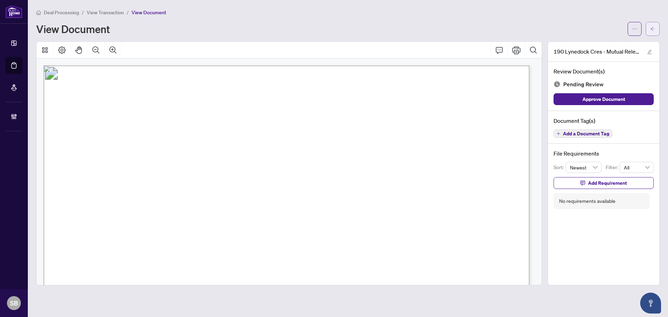
click at [650, 22] on button "button" at bounding box center [653, 29] width 14 height 14
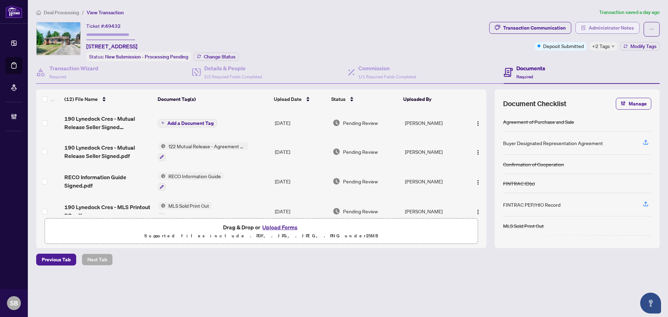
click at [601, 32] on span "Administrator Notes" at bounding box center [611, 27] width 45 height 11
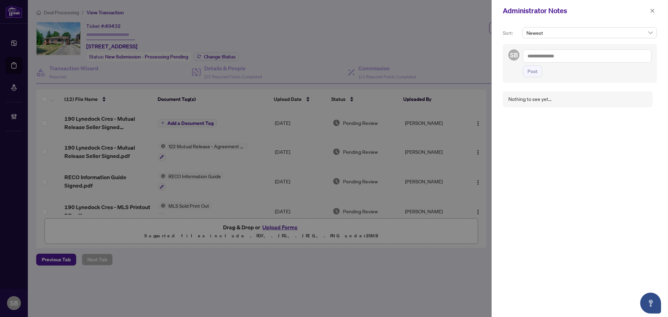
click at [647, 13] on div "Administrator Notes" at bounding box center [575, 11] width 145 height 10
click at [649, 12] on button "button" at bounding box center [652, 11] width 9 height 8
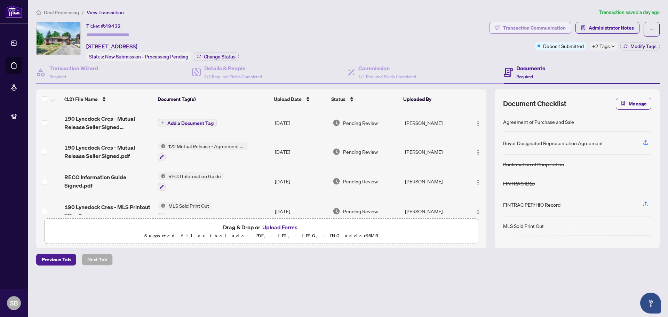
click at [548, 25] on div "Transaction Communication" at bounding box center [534, 27] width 63 height 11
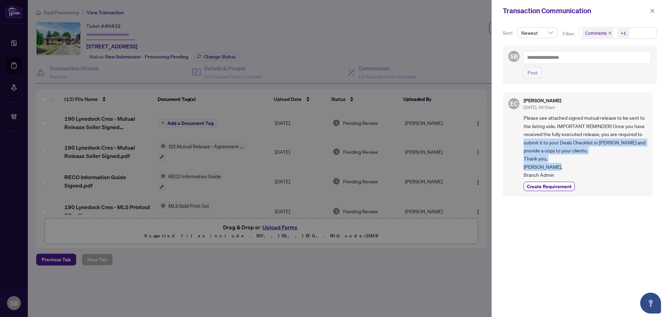
drag, startPoint x: 560, startPoint y: 174, endPoint x: 516, endPoint y: 140, distance: 55.3
click at [516, 140] on div "EC Erika Cunanan Aug/20/2025, 09:50am Please see attached signed mutual release…" at bounding box center [578, 145] width 150 height 104
click at [525, 137] on span "Please see attached signed mutual release to be sent to the listing side. IMPOR…" at bounding box center [586, 146] width 124 height 65
click at [652, 13] on icon "close" at bounding box center [652, 10] width 5 height 5
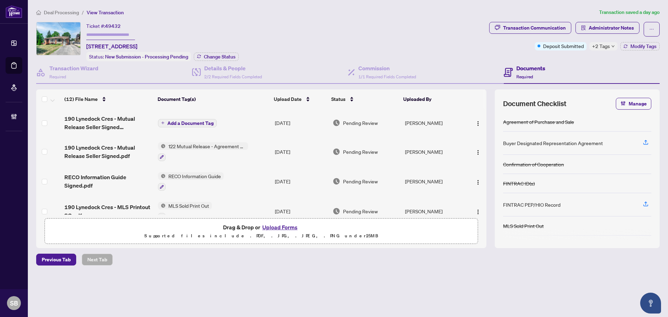
click at [75, 13] on span "Deal Processing" at bounding box center [61, 12] width 35 height 6
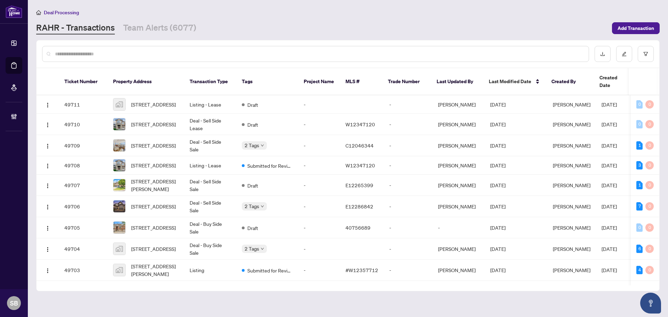
click at [110, 54] on input "text" at bounding box center [319, 54] width 528 height 8
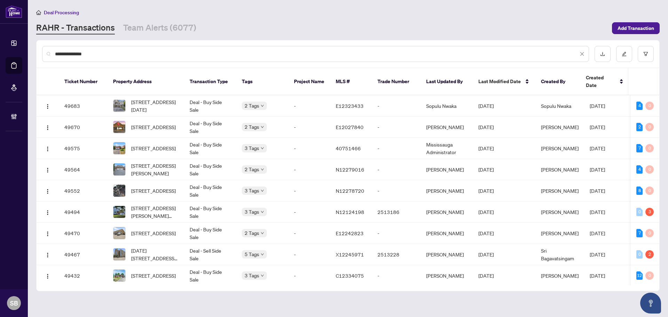
type input "**********"
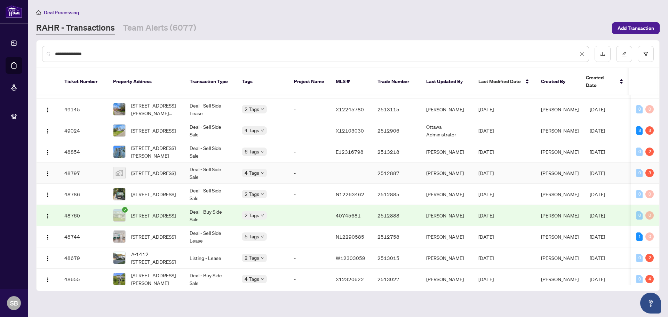
scroll to position [237, 0]
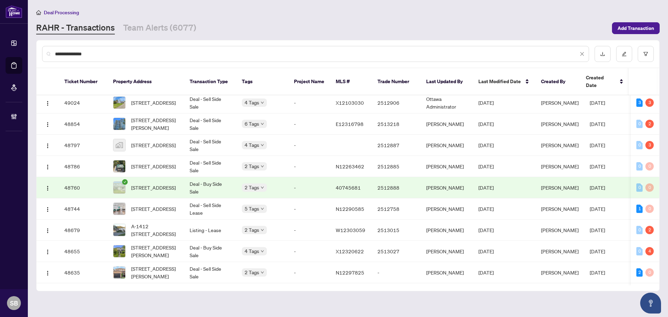
click at [123, 51] on input "**********" at bounding box center [316, 54] width 523 height 8
drag, startPoint x: 123, startPoint y: 51, endPoint x: -1, endPoint y: 55, distance: 123.6
click at [0, 55] on html "**********" at bounding box center [334, 158] width 668 height 317
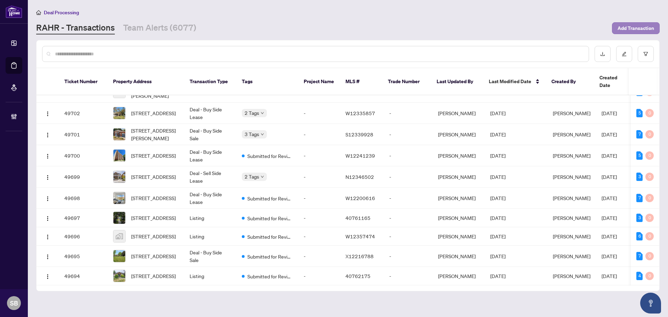
scroll to position [0, 0]
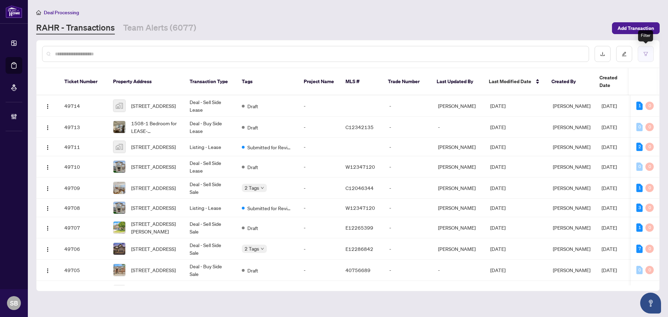
click at [649, 56] on button "button" at bounding box center [646, 54] width 16 height 16
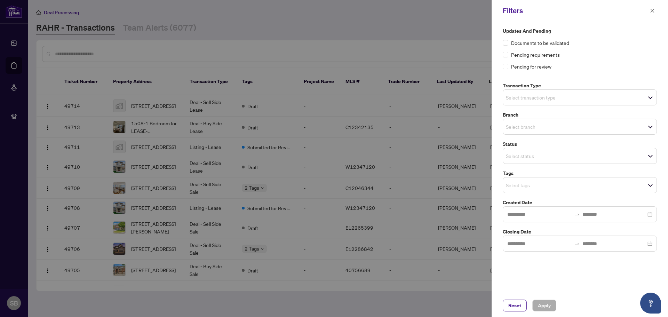
click at [647, 96] on span "Select transaction type" at bounding box center [579, 98] width 153 height 10
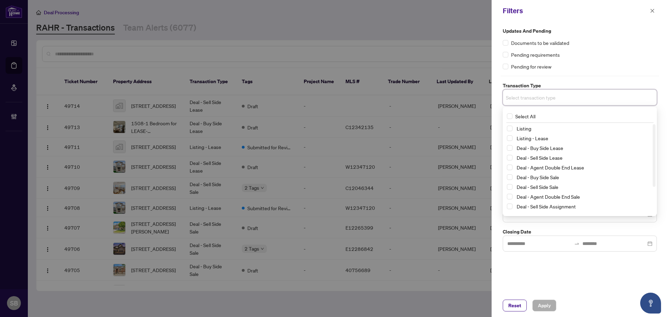
click at [640, 74] on div "Updates and Pending Documents to be validated Pending requirements Pending for …" at bounding box center [580, 139] width 158 height 224
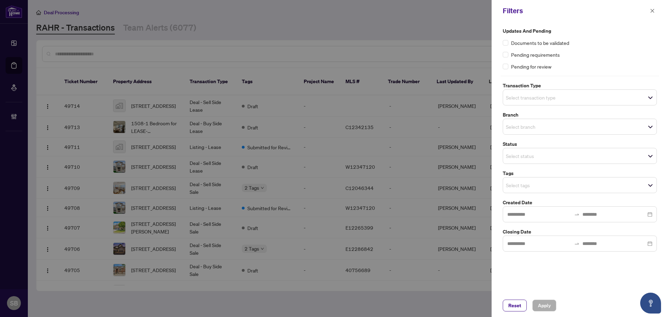
click at [573, 164] on div "Updates and Pending Documents to be validated Pending requirements Pending for …" at bounding box center [580, 139] width 158 height 224
click at [571, 156] on span "Select status" at bounding box center [579, 156] width 153 height 10
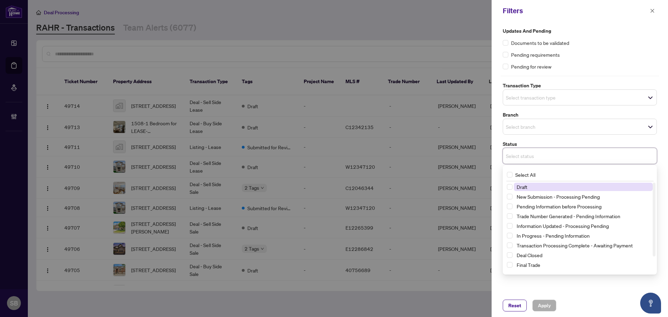
click at [571, 156] on span "Select status" at bounding box center [579, 156] width 153 height 10
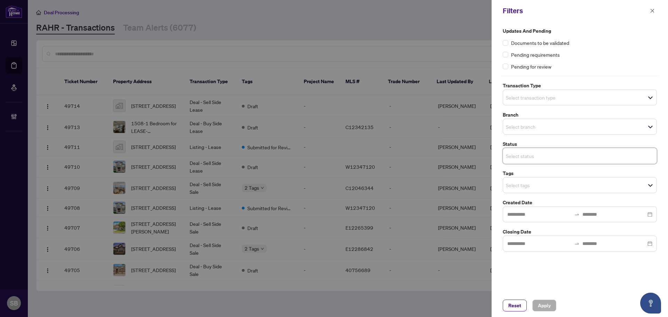
click at [572, 189] on span "Select tags" at bounding box center [579, 185] width 153 height 10
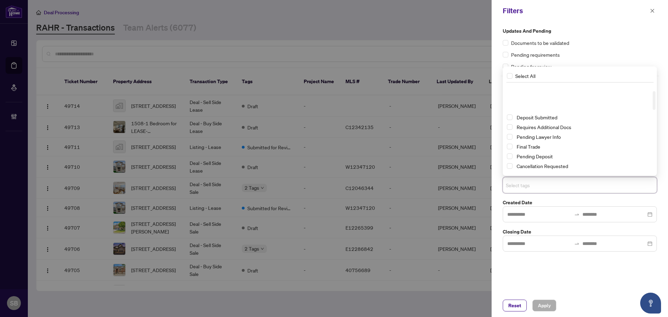
scroll to position [35, 0]
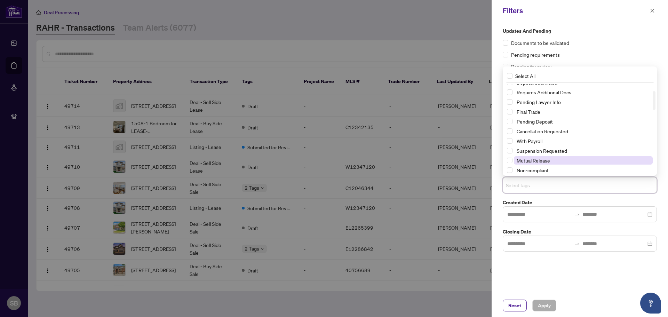
click at [557, 161] on span "Mutual Release" at bounding box center [583, 160] width 139 height 8
click at [542, 306] on span "Apply" at bounding box center [544, 305] width 13 height 11
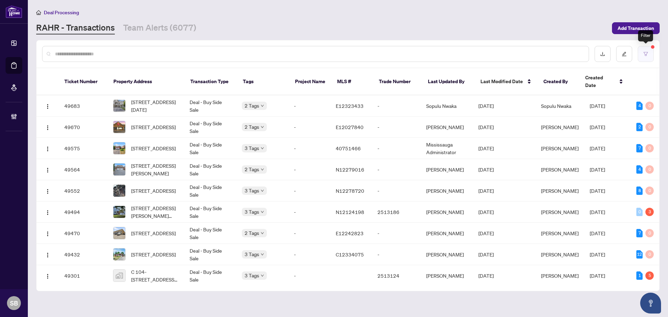
click at [643, 59] on button "button" at bounding box center [646, 54] width 16 height 16
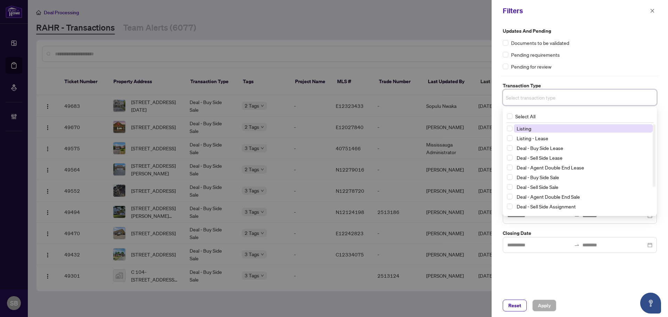
click at [525, 94] on input "search" at bounding box center [530, 97] width 49 height 8
click at [528, 99] on input "search" at bounding box center [530, 97] width 49 height 8
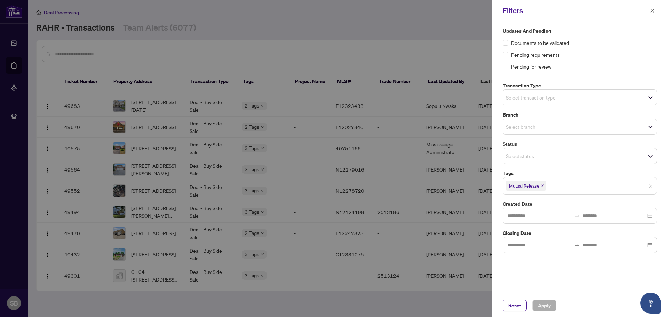
click at [499, 110] on div "Updates and Pending Documents to be validated Pending requirements Pending for …" at bounding box center [580, 158] width 176 height 272
click at [521, 122] on input "search" at bounding box center [530, 126] width 49 height 8
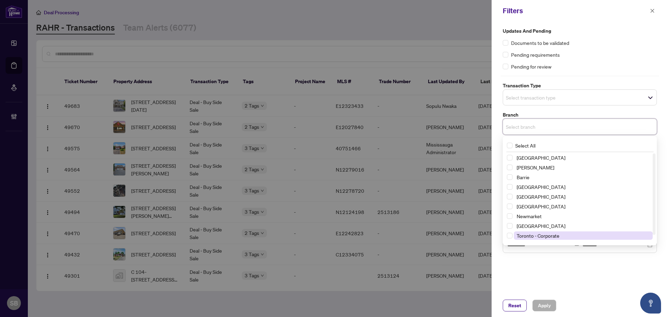
scroll to position [8, 0]
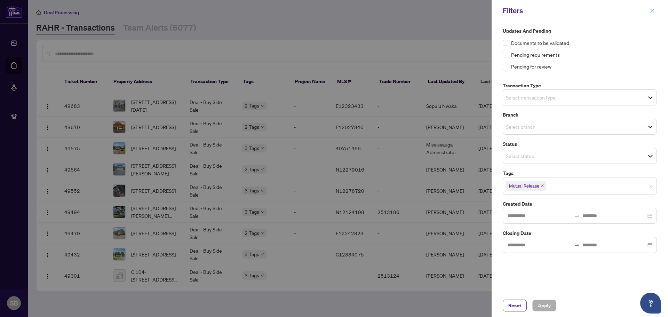
click at [650, 8] on button "button" at bounding box center [652, 11] width 9 height 8
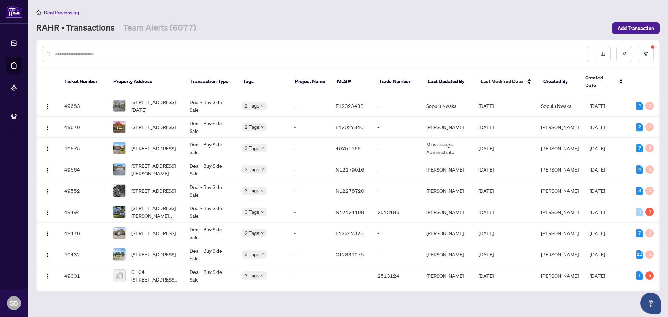
click at [138, 56] on input "text" at bounding box center [319, 54] width 528 height 8
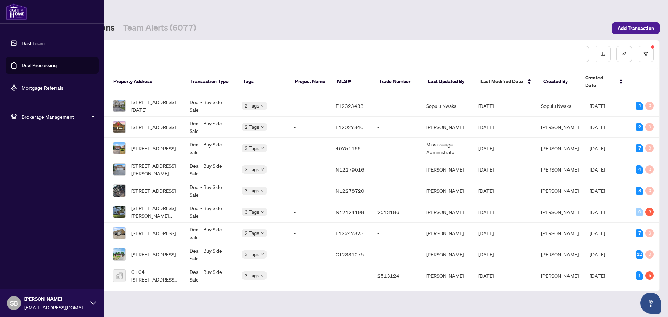
click at [39, 118] on span "Brokerage Management" at bounding box center [58, 117] width 72 height 8
click at [40, 166] on link "Manage Agents" at bounding box center [32, 167] width 34 height 6
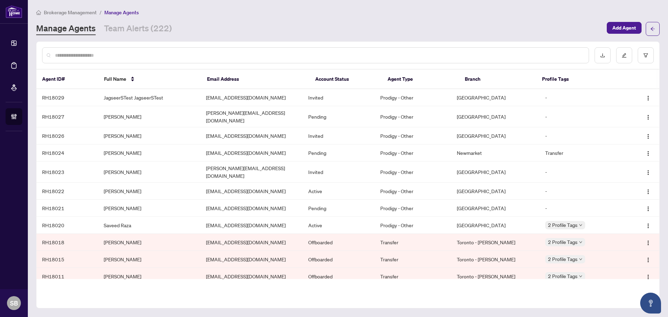
click at [147, 60] on div at bounding box center [315, 55] width 547 height 16
click at [147, 58] on input "text" at bounding box center [319, 56] width 528 height 8
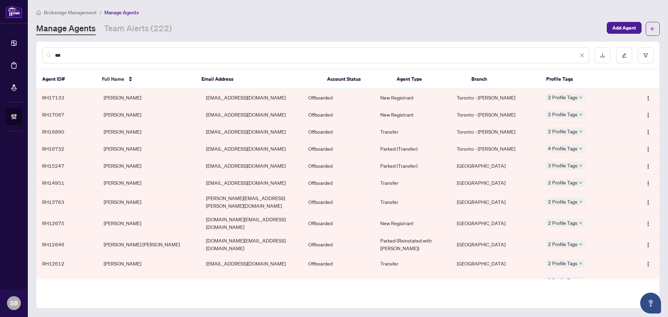
click at [94, 55] on input "***" at bounding box center [316, 56] width 523 height 8
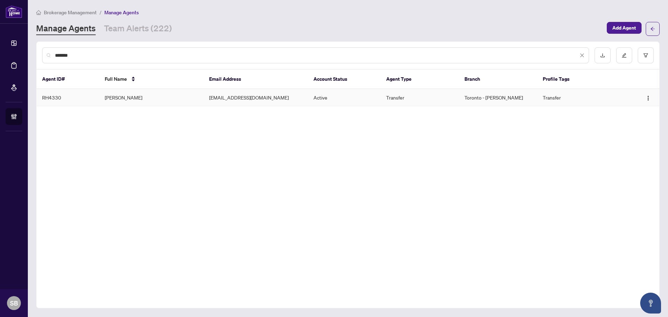
type input "*******"
click at [116, 97] on td "Jorge Ortiz" at bounding box center [151, 97] width 104 height 17
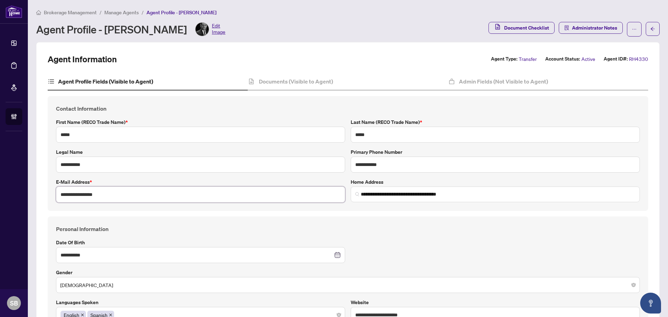
drag, startPoint x: 100, startPoint y: 197, endPoint x: 16, endPoint y: 193, distance: 84.3
click at [16, 193] on div "**********" at bounding box center [334, 158] width 668 height 317
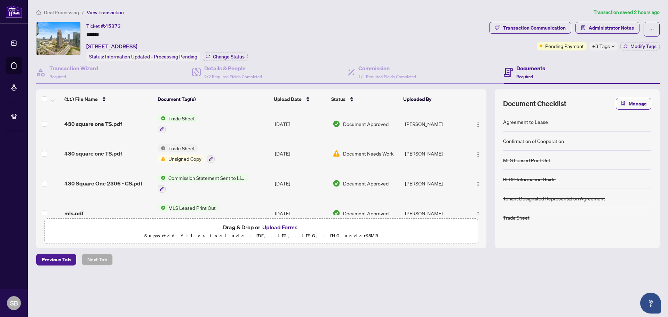
click at [58, 8] on li "Deal Processing" at bounding box center [57, 12] width 43 height 8
click at [61, 13] on span "Deal Processing" at bounding box center [61, 12] width 35 height 6
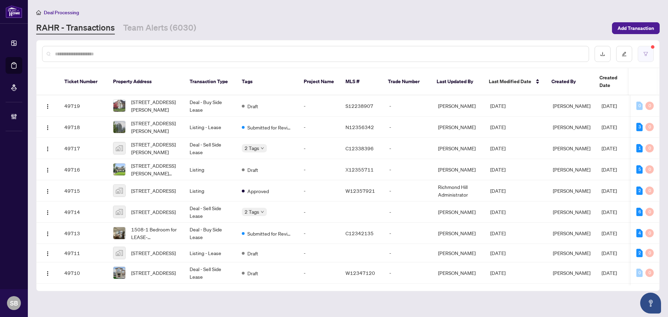
click at [644, 53] on icon "filter" at bounding box center [646, 54] width 4 height 4
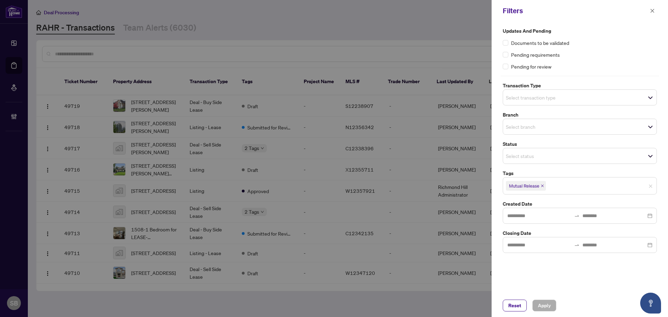
click at [579, 130] on span "Select branch" at bounding box center [579, 127] width 153 height 10
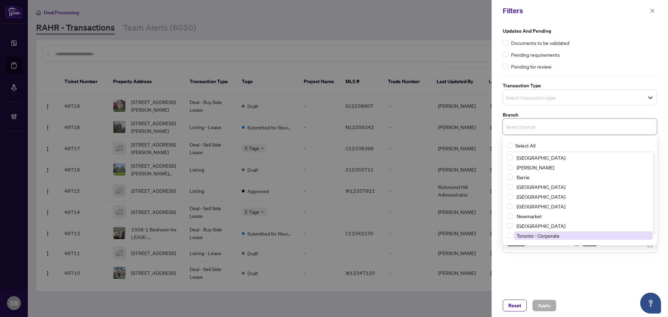
scroll to position [8, 0]
click at [537, 239] on span "Toronto - [PERSON_NAME]" at bounding box center [546, 237] width 58 height 6
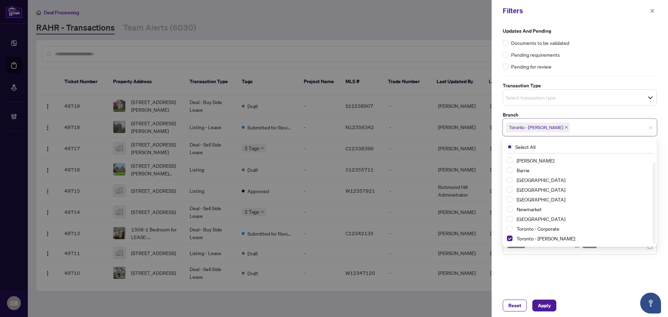
click at [622, 54] on div "Pending requirements" at bounding box center [580, 55] width 154 height 8
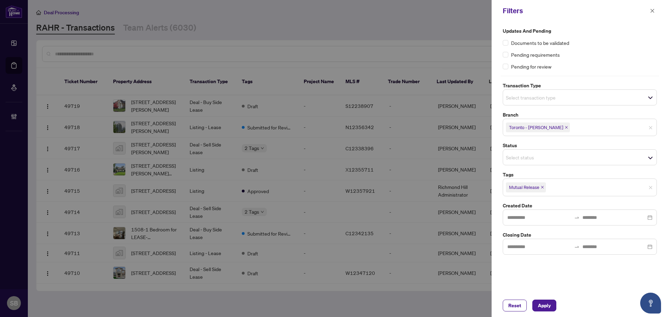
click at [579, 103] on div "Select transaction type" at bounding box center [580, 97] width 154 height 16
click at [599, 48] on div "Updates and Pending Documents to be validated Pending requirements Pending for …" at bounding box center [580, 48] width 154 height 43
click at [546, 305] on span "Apply" at bounding box center [544, 305] width 13 height 11
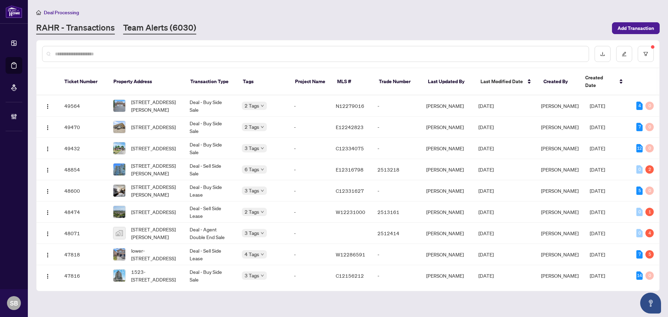
click at [186, 30] on link "Team Alerts (6030)" at bounding box center [159, 28] width 73 height 13
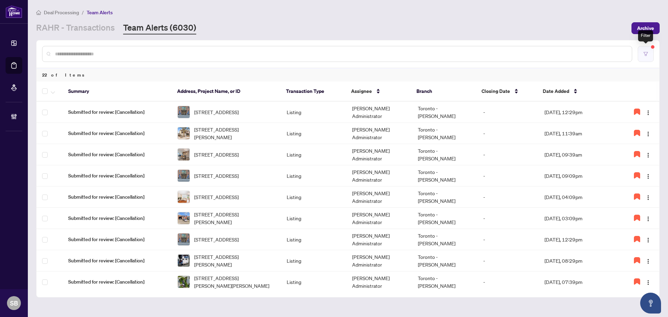
click at [644, 50] on button "button" at bounding box center [646, 54] width 16 height 16
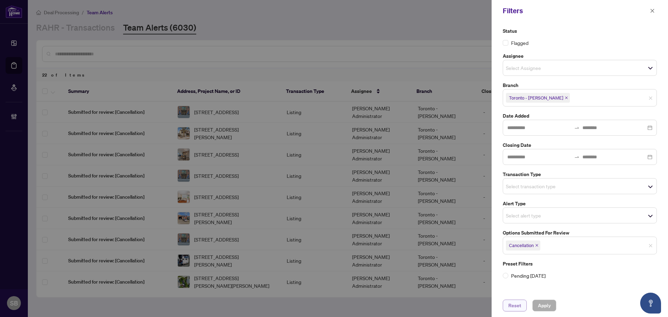
click at [516, 306] on span "Reset" at bounding box center [514, 305] width 13 height 11
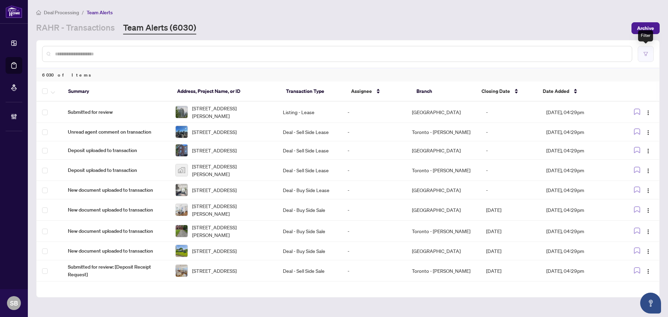
click at [648, 51] on button "button" at bounding box center [646, 54] width 16 height 16
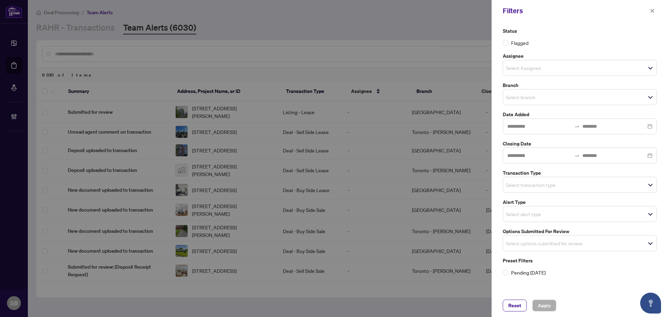
click at [565, 102] on div "Select branch" at bounding box center [580, 97] width 154 height 16
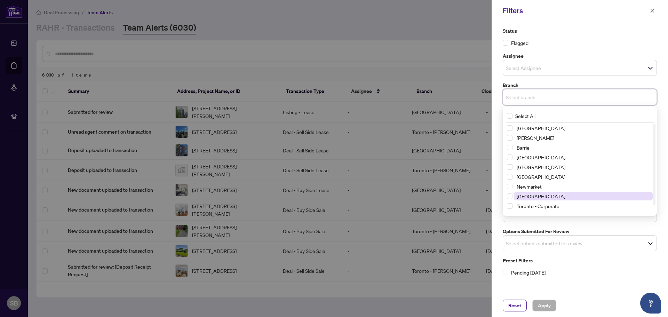
scroll to position [8, 0]
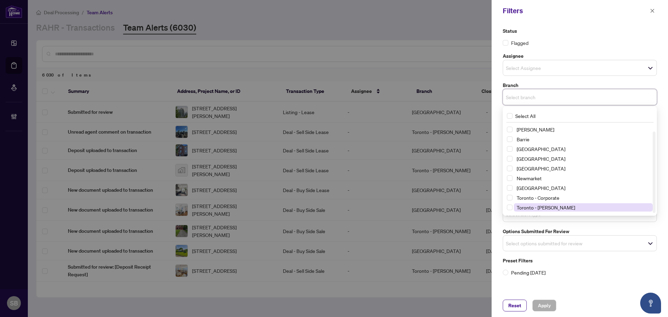
click at [544, 209] on span "Toronto - Don Mills" at bounding box center [546, 207] width 58 height 6
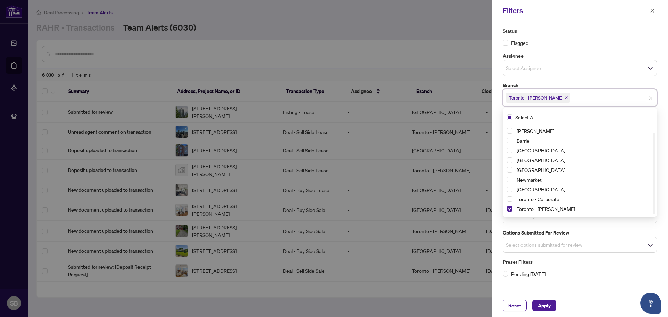
drag, startPoint x: 499, startPoint y: 124, endPoint x: 497, endPoint y: 128, distance: 4.4
click at [499, 124] on div "Status Flagged Assignee Select Assignee Branch Toronto - Don Mills Select All R…" at bounding box center [580, 158] width 176 height 272
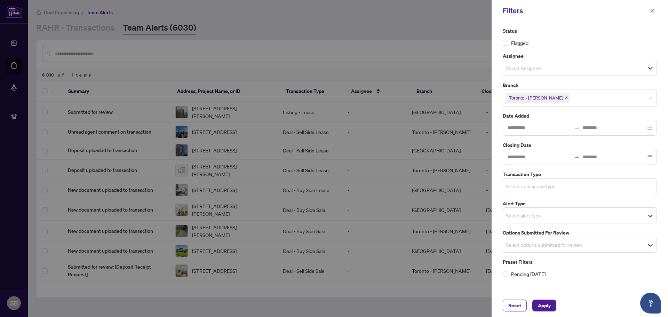
click at [529, 189] on input "search" at bounding box center [530, 186] width 49 height 8
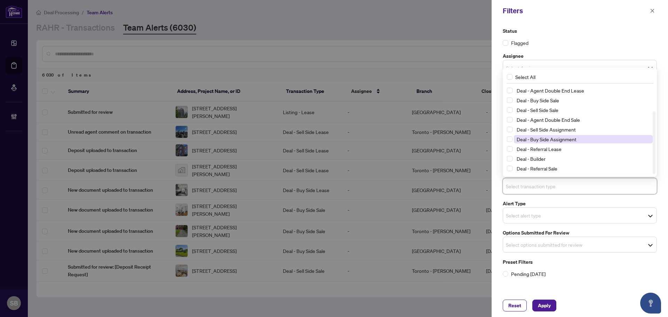
scroll to position [0, 0]
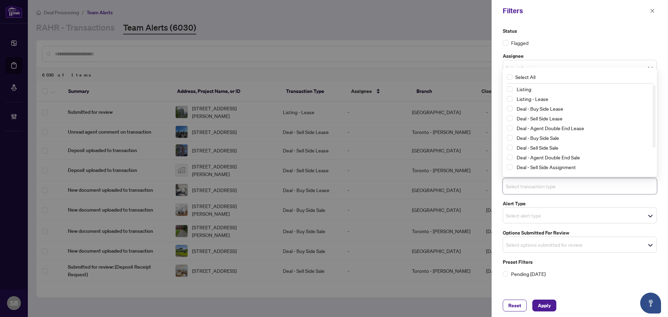
click at [496, 198] on div "Status Flagged Assignee Select Assignee Branch Toronto - Don Mills Select All R…" at bounding box center [580, 158] width 176 height 272
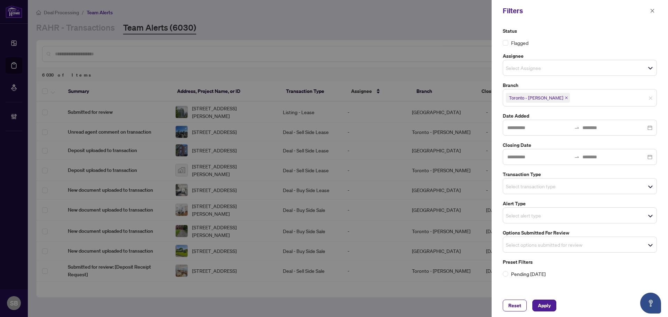
click at [520, 216] on input "search" at bounding box center [530, 215] width 49 height 8
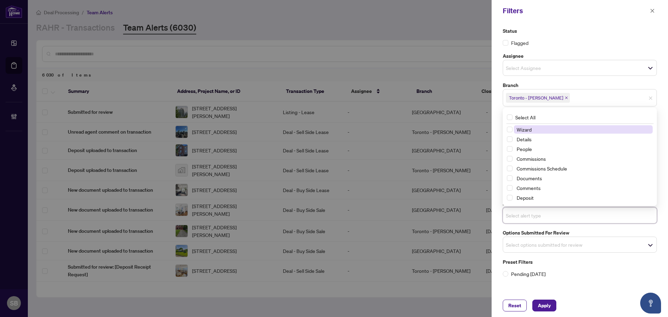
click at [495, 205] on div "Status Flagged Assignee Select Assignee Branch Toronto - Don Mills Select All R…" at bounding box center [580, 158] width 176 height 272
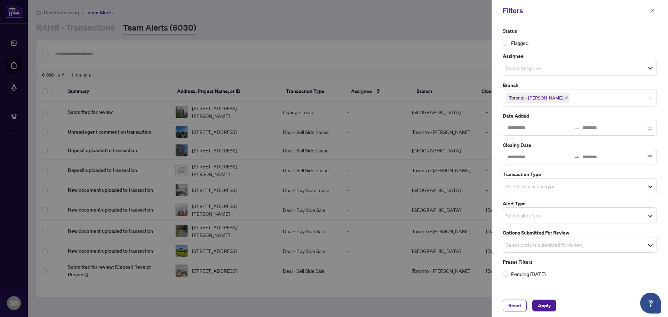
click at [529, 183] on input "search" at bounding box center [530, 186] width 49 height 8
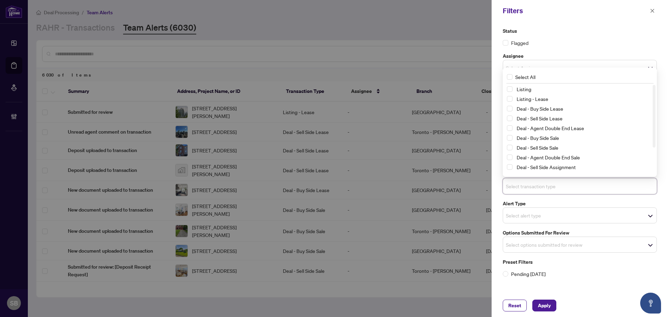
scroll to position [35, 0]
click at [497, 193] on div "Status Flagged Assignee Select Assignee Branch Toronto - Don Mills Select All R…" at bounding box center [580, 158] width 176 height 272
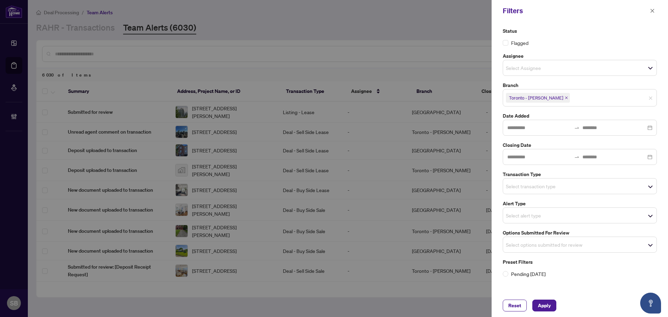
click at [535, 216] on input "search" at bounding box center [530, 215] width 49 height 8
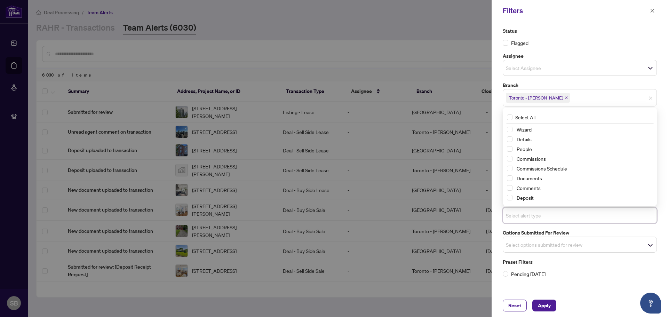
click at [497, 224] on div "Status Flagged Assignee Select Assignee Branch Toronto - Don Mills Select All R…" at bounding box center [580, 158] width 176 height 272
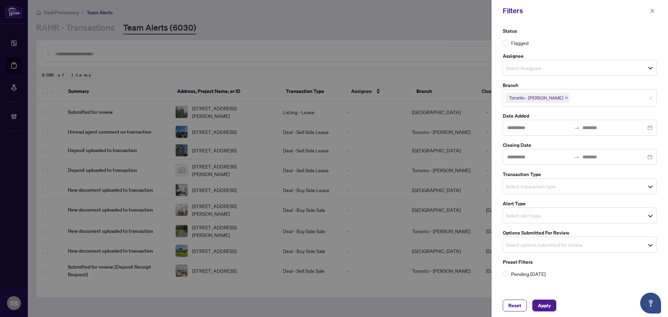
click at [535, 66] on input "search" at bounding box center [530, 68] width 49 height 8
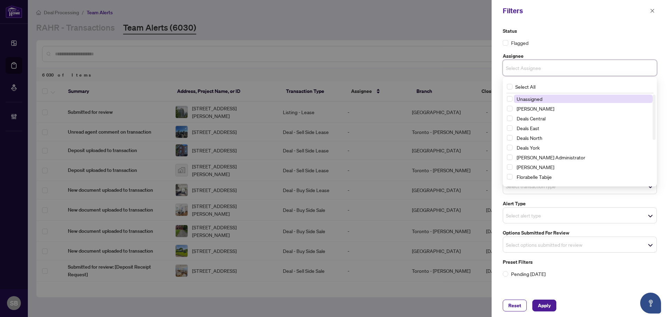
click at [535, 66] on input "search" at bounding box center [530, 68] width 49 height 8
click at [575, 27] on div "Status Flagged Assignee Select Assignee Select All null Unassigned Aninda Paul …" at bounding box center [580, 158] width 176 height 272
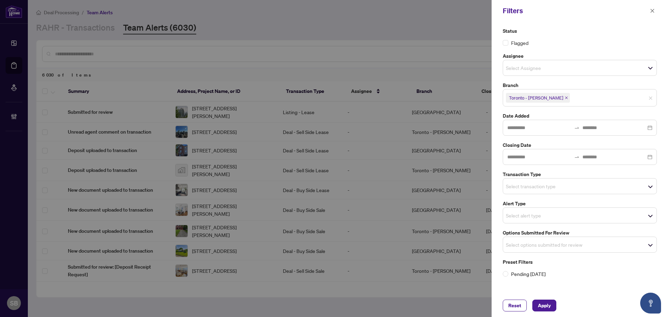
click at [546, 183] on input "search" at bounding box center [530, 186] width 49 height 8
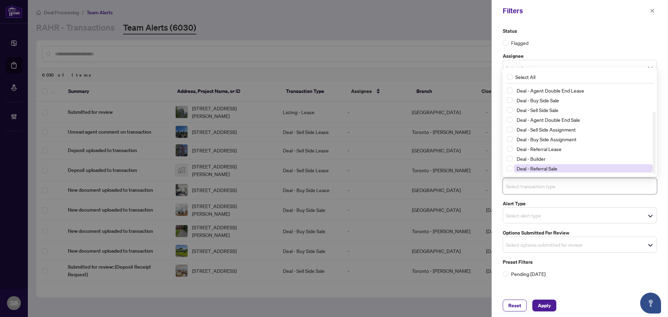
scroll to position [0, 0]
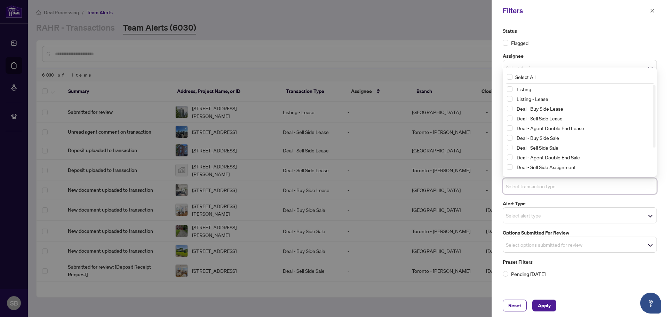
click at [496, 188] on div "Status Flagged Assignee Select Assignee Select All Unassigned Aninda Paul Deals…" at bounding box center [580, 158] width 176 height 272
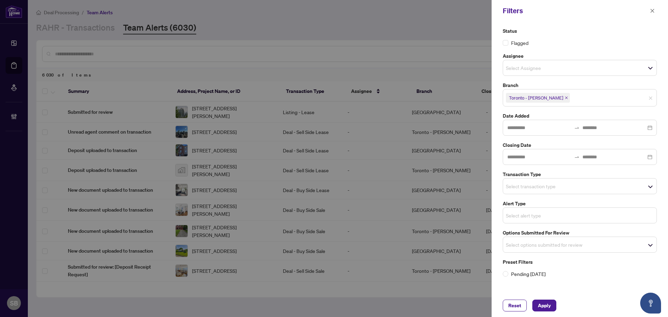
click at [511, 214] on input "search" at bounding box center [530, 215] width 49 height 8
click at [499, 225] on div "Status Flagged Assignee Select Assignee Select All Unassigned Aninda Paul Deals…" at bounding box center [580, 158] width 176 height 272
click at [513, 244] on input "search" at bounding box center [530, 244] width 49 height 8
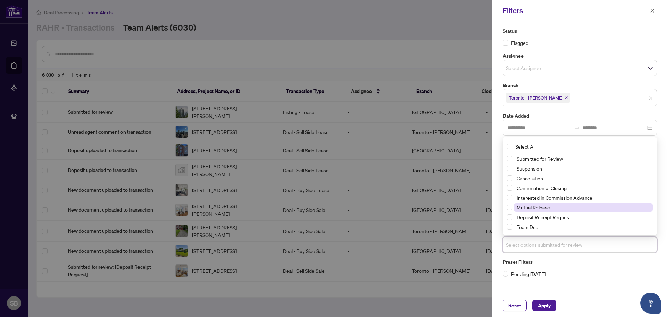
click at [535, 208] on span "Mutual Release" at bounding box center [533, 207] width 33 height 6
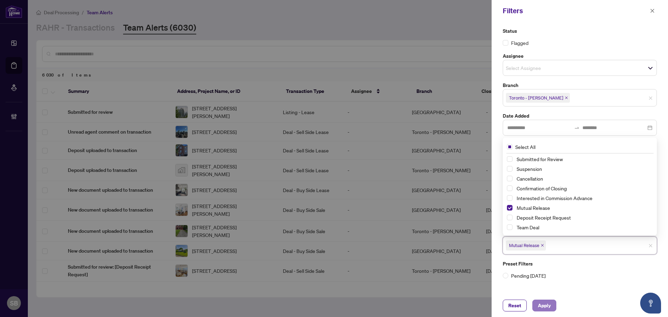
click at [542, 303] on span "Apply" at bounding box center [544, 305] width 13 height 11
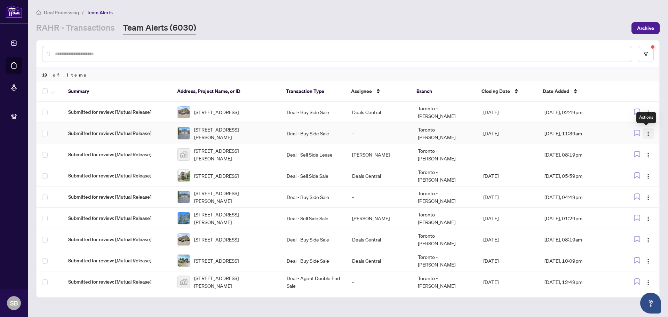
click at [646, 134] on img "button" at bounding box center [649, 134] width 6 height 6
click at [643, 159] on span "Assign User" at bounding box center [630, 158] width 32 height 8
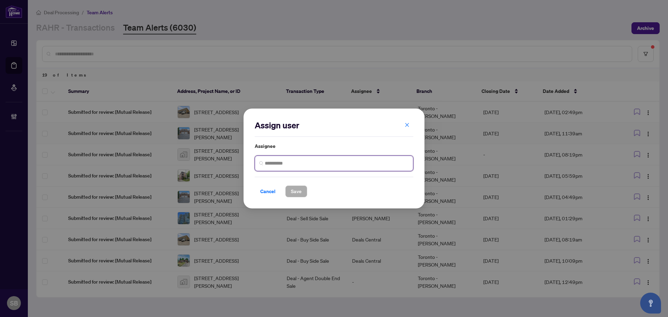
click at [334, 160] on input "search" at bounding box center [337, 163] width 144 height 7
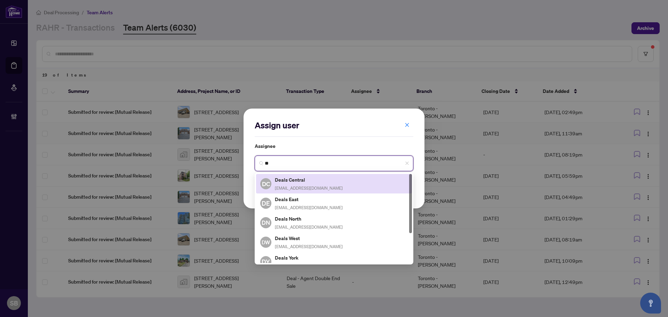
click at [331, 177] on h5 "Deals Central" at bounding box center [309, 180] width 68 height 8
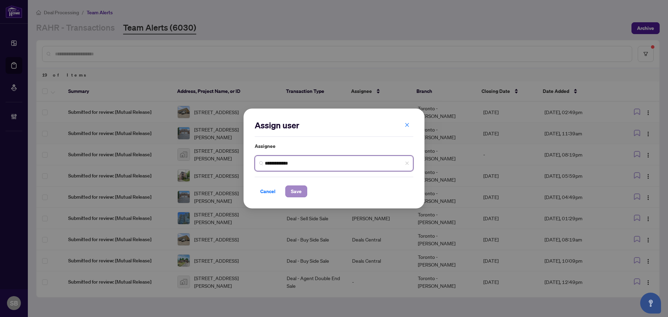
type input "**********"
click at [300, 193] on span "Save" at bounding box center [296, 191] width 11 height 11
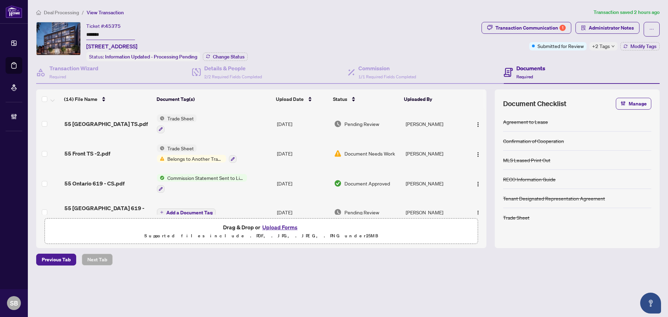
click at [68, 14] on span "Deal Processing" at bounding box center [61, 12] width 35 height 6
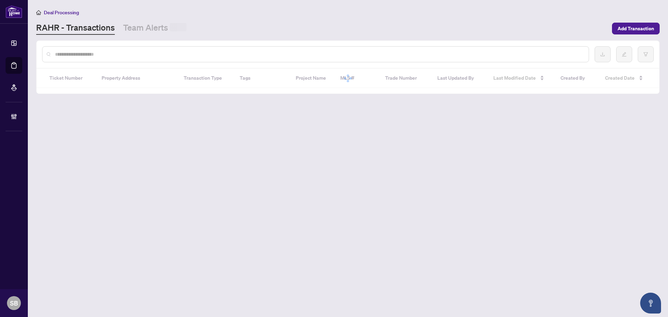
click at [128, 56] on input "text" at bounding box center [319, 54] width 528 height 8
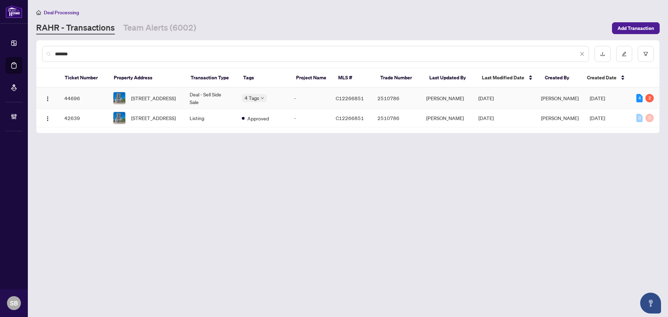
type input "*******"
click at [200, 103] on td "Deal - Sell Side Sale" at bounding box center [210, 98] width 52 height 21
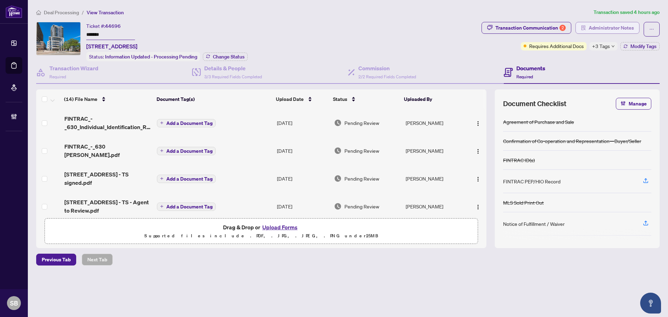
click at [594, 25] on span "Administrator Notes" at bounding box center [611, 27] width 45 height 11
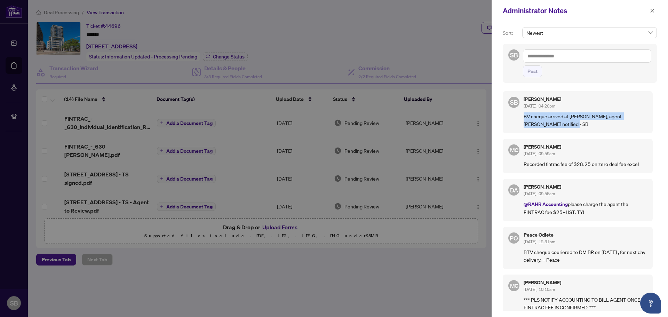
drag, startPoint x: 555, startPoint y: 125, endPoint x: 523, endPoint y: 115, distance: 33.1
click at [523, 115] on div "SB [PERSON_NAME] [DATE], 04:20pm BV cheque arrived at [PERSON_NAME], agent [PER…" at bounding box center [578, 112] width 150 height 42
copy p "BV cheque arrived at [PERSON_NAME], agent [PERSON_NAME] notified - SB"
click at [546, 65] on div "Post" at bounding box center [587, 63] width 128 height 28
click at [546, 58] on textarea at bounding box center [587, 55] width 128 height 13
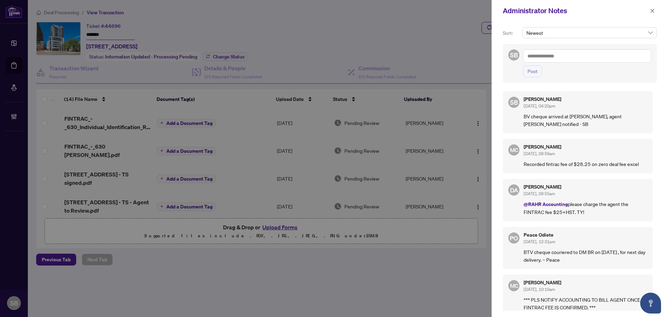
paste textarea "**********"
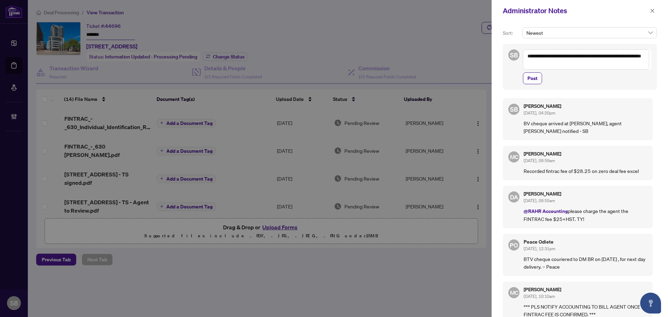
drag, startPoint x: 571, startPoint y: 57, endPoint x: 546, endPoint y: 62, distance: 25.9
click at [543, 56] on textarea "**********" at bounding box center [586, 59] width 126 height 20
drag, startPoint x: 633, startPoint y: 57, endPoint x: 620, endPoint y: 57, distance: 13.2
click at [620, 57] on textarea "**********" at bounding box center [587, 55] width 128 height 13
type textarea "**********"
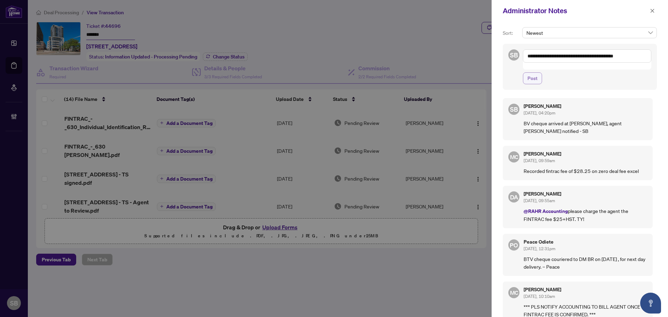
click at [533, 73] on span "Post" at bounding box center [533, 78] width 10 height 11
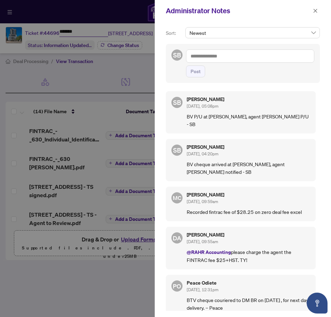
type input "*******"
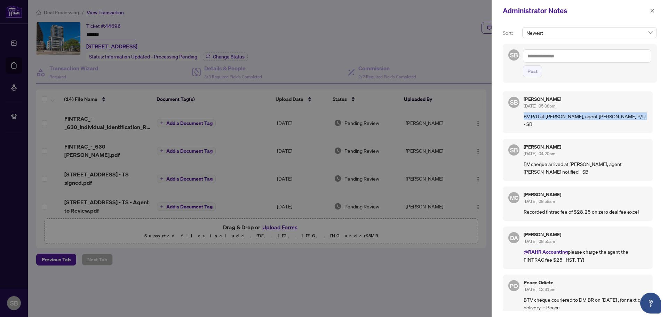
drag, startPoint x: 639, startPoint y: 115, endPoint x: 523, endPoint y: 116, distance: 115.9
click at [523, 116] on div "SB [PERSON_NAME] [DATE], 05:08pm BV P/U at [PERSON_NAME], agent [PERSON_NAME] P…" at bounding box center [578, 112] width 150 height 42
copy p "BV P/U at [PERSON_NAME], agent [PERSON_NAME] P/U - SB"
click at [651, 11] on icon "close" at bounding box center [652, 10] width 5 height 5
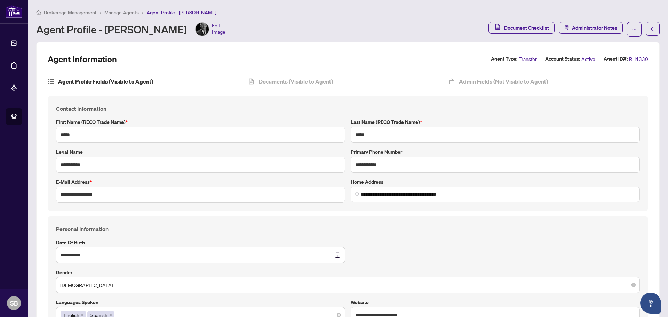
click at [112, 9] on li "Manage Agents" at bounding box center [121, 12] width 34 height 8
click at [123, 13] on span "Manage Agents" at bounding box center [121, 12] width 34 height 6
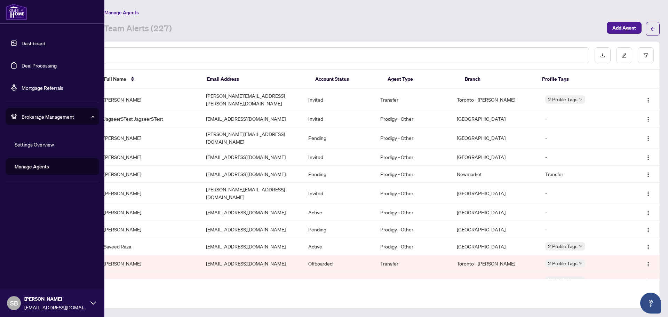
drag, startPoint x: 46, startPoint y: 64, endPoint x: 62, endPoint y: 66, distance: 16.5
click at [46, 64] on link "Deal Processing" at bounding box center [39, 65] width 35 height 6
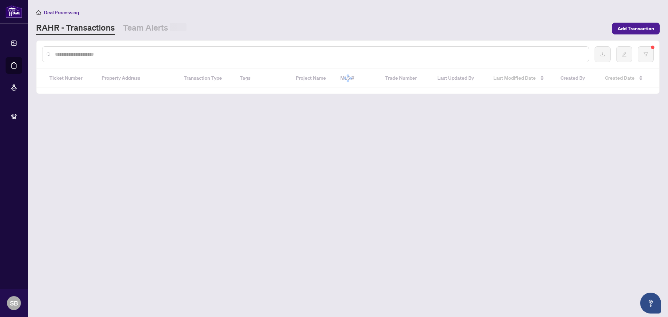
click at [125, 52] on input "text" at bounding box center [319, 54] width 528 height 8
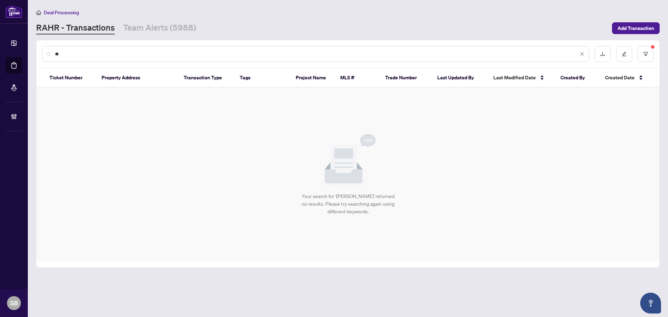
type input "*"
type input "*****"
click at [648, 52] on icon "filter" at bounding box center [646, 54] width 4 height 4
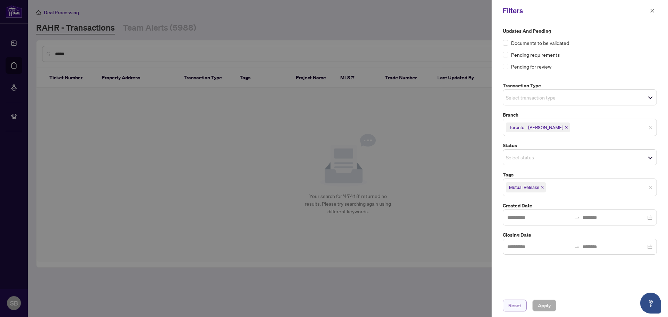
click at [515, 306] on span "Reset" at bounding box center [514, 305] width 13 height 11
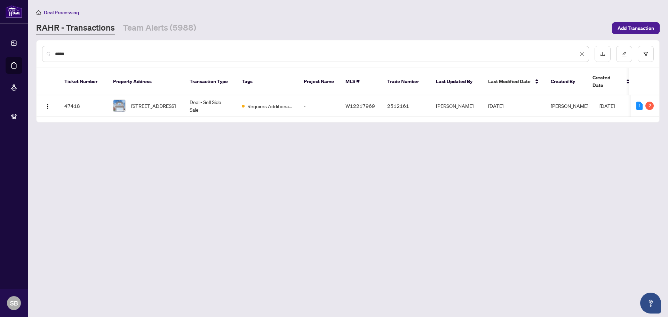
click at [87, 55] on input "*****" at bounding box center [316, 54] width 523 height 8
click at [165, 102] on span "74 Feathertop Lane, Brampton, Ontario L6R 1X1, Canada" at bounding box center [153, 106] width 45 height 8
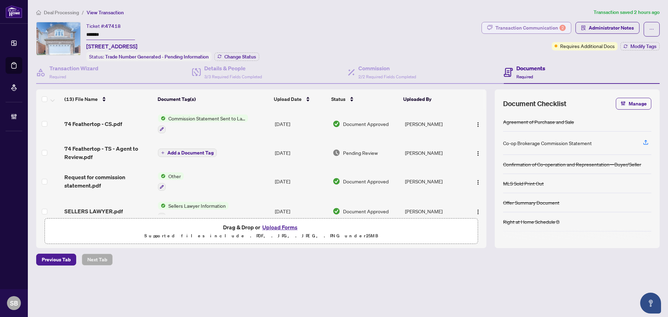
click at [541, 28] on div "Transaction Communication 2" at bounding box center [531, 27] width 70 height 11
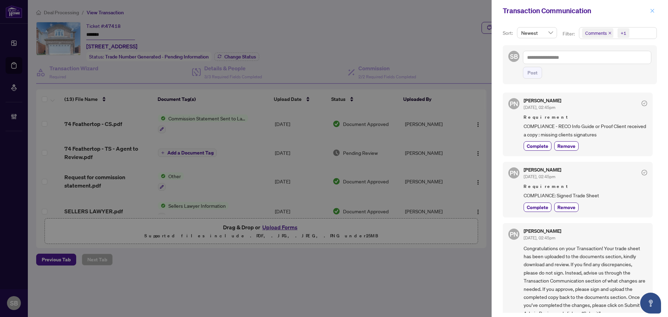
click at [652, 10] on icon "close" at bounding box center [653, 11] width 4 height 4
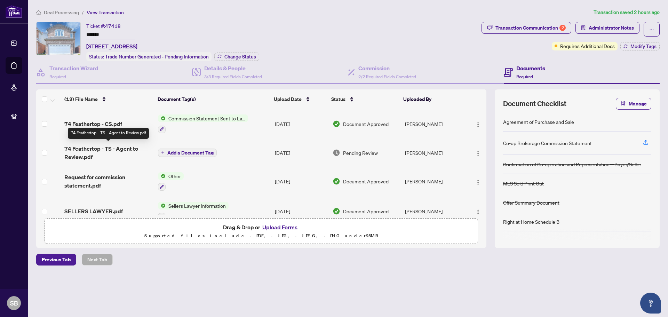
click at [137, 157] on span "74 Feathertop - TS - Agent to Review.pdf" at bounding box center [108, 152] width 88 height 17
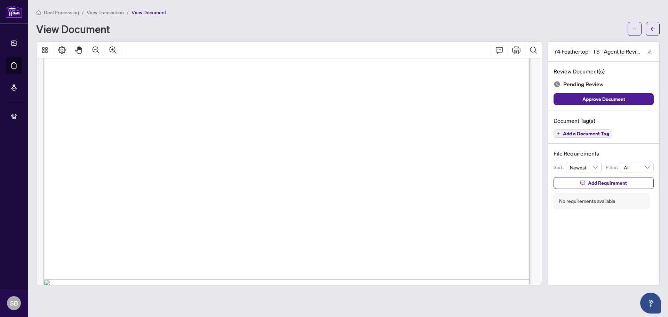
scroll to position [383, 0]
click at [657, 27] on button "button" at bounding box center [653, 29] width 14 height 14
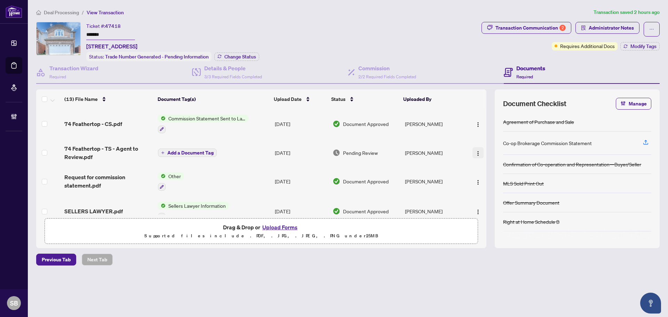
click at [476, 151] on img "button" at bounding box center [478, 154] width 6 height 6
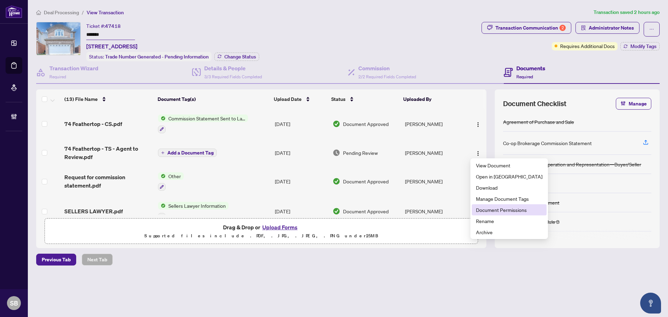
click at [490, 210] on span "Document Permissions" at bounding box center [509, 210] width 66 height 8
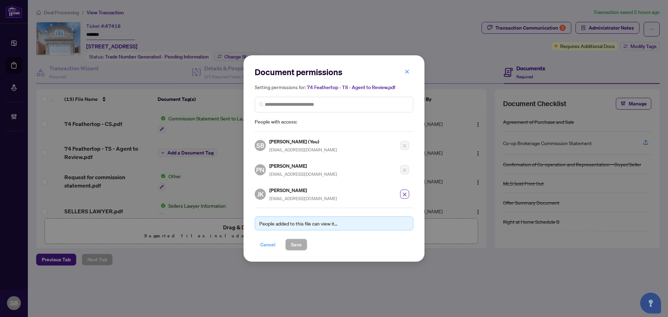
click at [269, 245] on span "Cancel" at bounding box center [267, 244] width 15 height 11
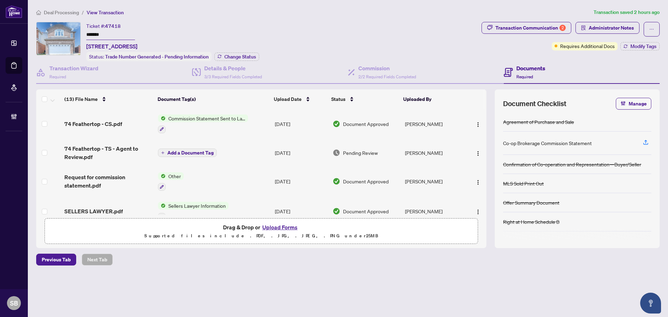
click at [180, 156] on button "Add a Document Tag" at bounding box center [187, 153] width 59 height 8
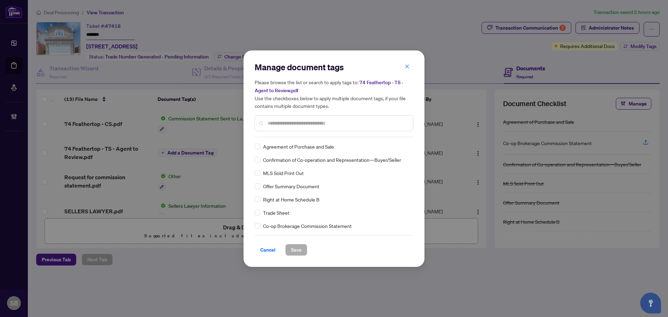
click at [290, 120] on input "text" at bounding box center [338, 123] width 140 height 8
type input "***"
click at [265, 144] on span "Trade Sheet" at bounding box center [276, 147] width 26 height 8
click at [267, 146] on span "Trade Sheet" at bounding box center [276, 147] width 26 height 8
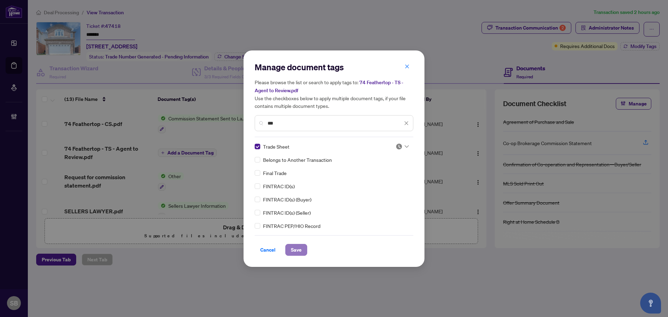
click at [299, 248] on span "Save" at bounding box center [296, 249] width 11 height 11
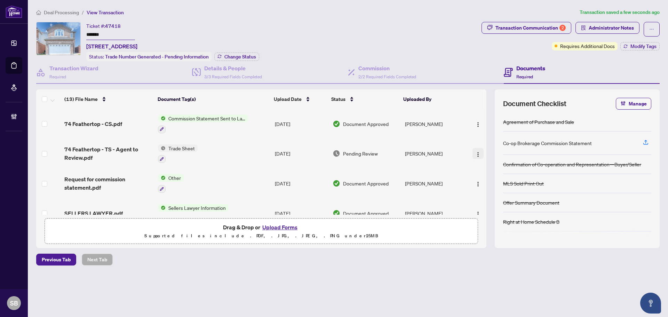
click at [476, 152] on img "button" at bounding box center [478, 155] width 6 height 6
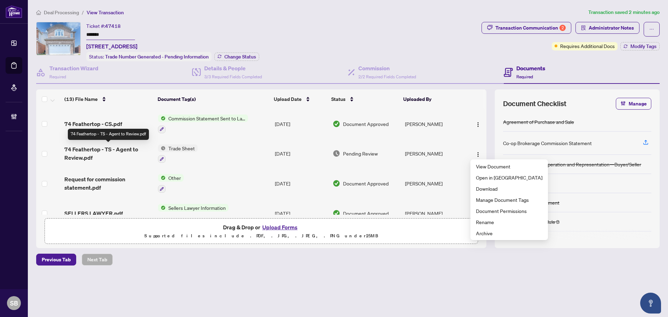
click at [114, 149] on span "74 Feathertop - TS - Agent to Review.pdf" at bounding box center [108, 153] width 88 height 17
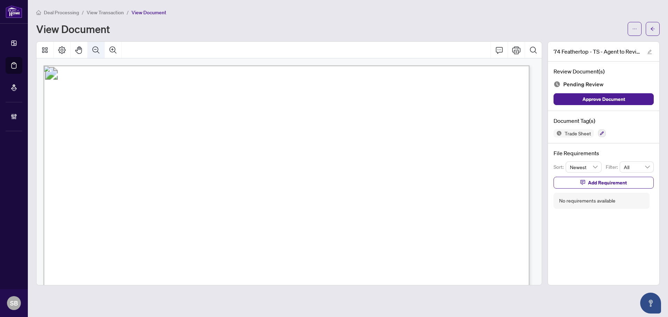
click at [98, 47] on icon "Zoom Out" at bounding box center [96, 50] width 8 height 8
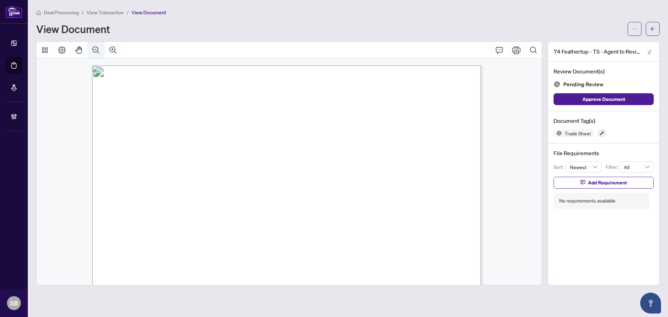
click at [98, 47] on icon "Zoom Out" at bounding box center [96, 50] width 8 height 8
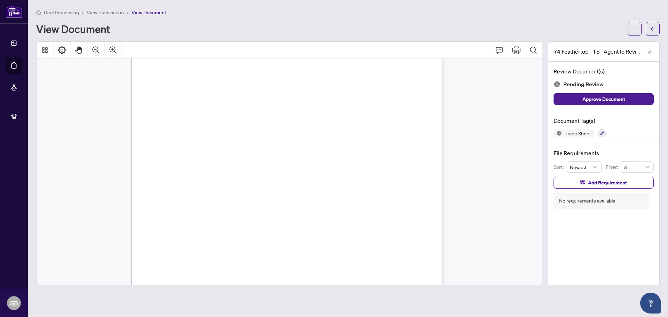
scroll to position [70, 0]
click at [77, 11] on span "Deal Processing" at bounding box center [61, 12] width 35 height 6
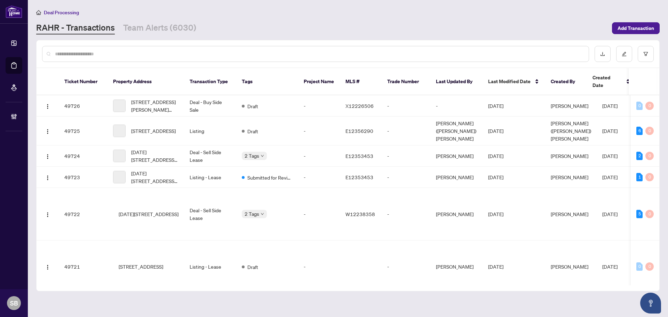
click at [144, 55] on input "text" at bounding box center [319, 54] width 528 height 8
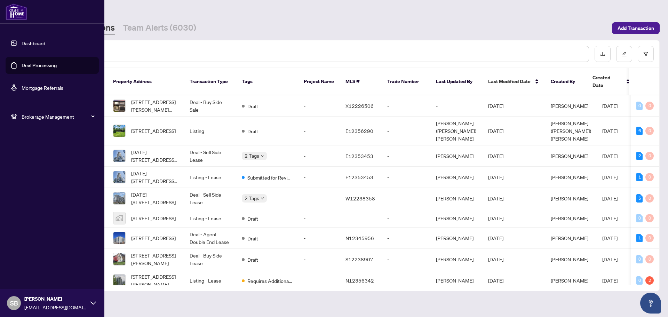
click at [34, 112] on div "Brokerage Management" at bounding box center [52, 116] width 93 height 17
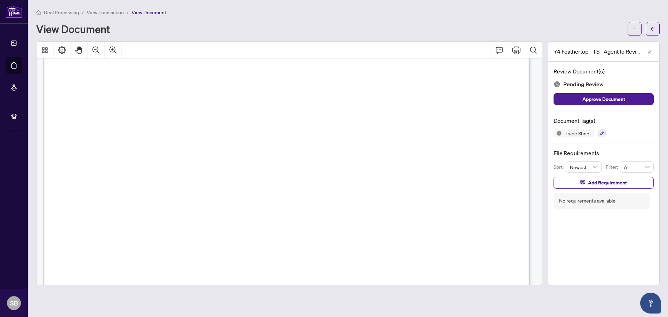
scroll to position [209, 0]
